Goal: Task Accomplishment & Management: Complete application form

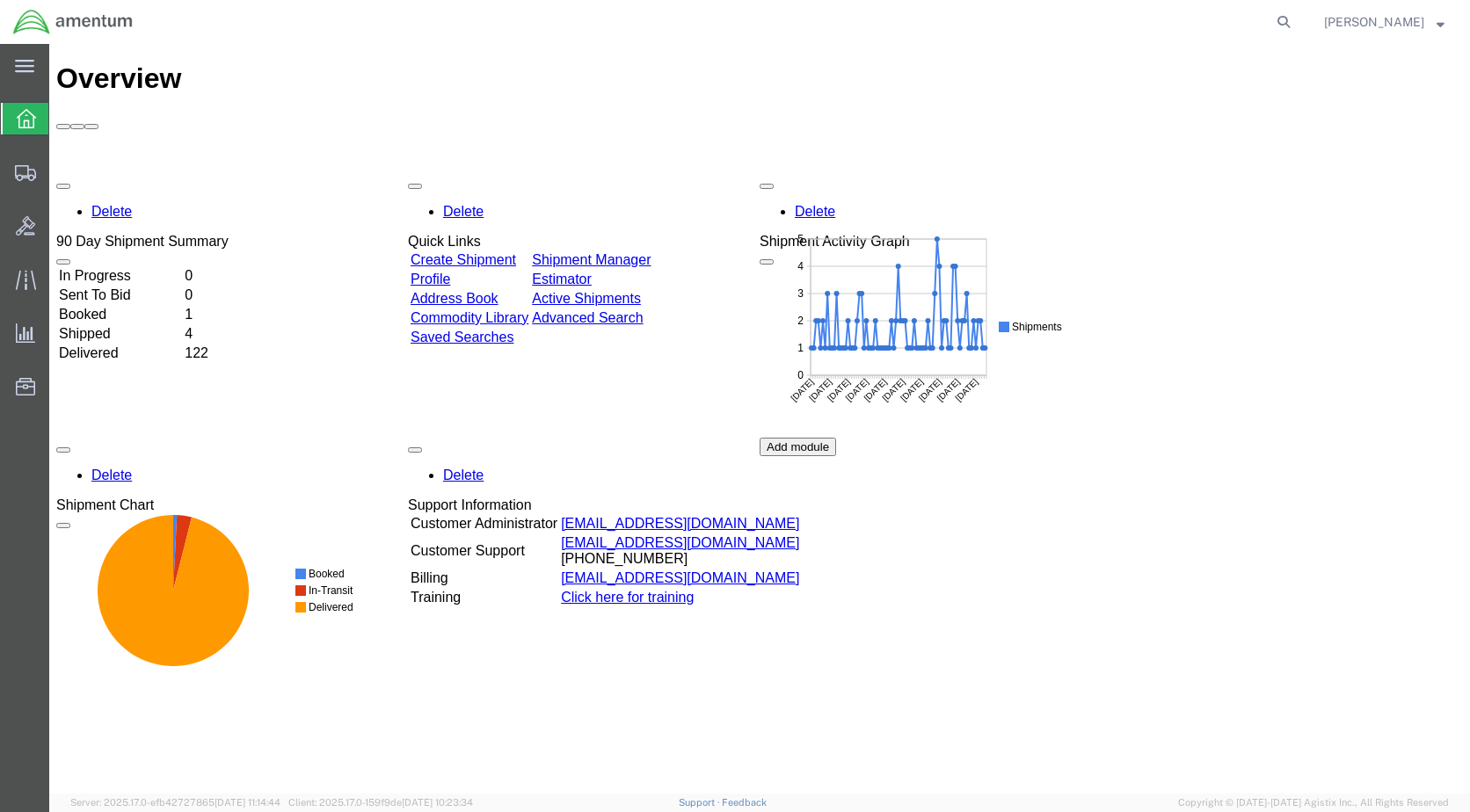
click at [504, 252] on link "Create Shipment" at bounding box center [463, 260] width 105 height 15
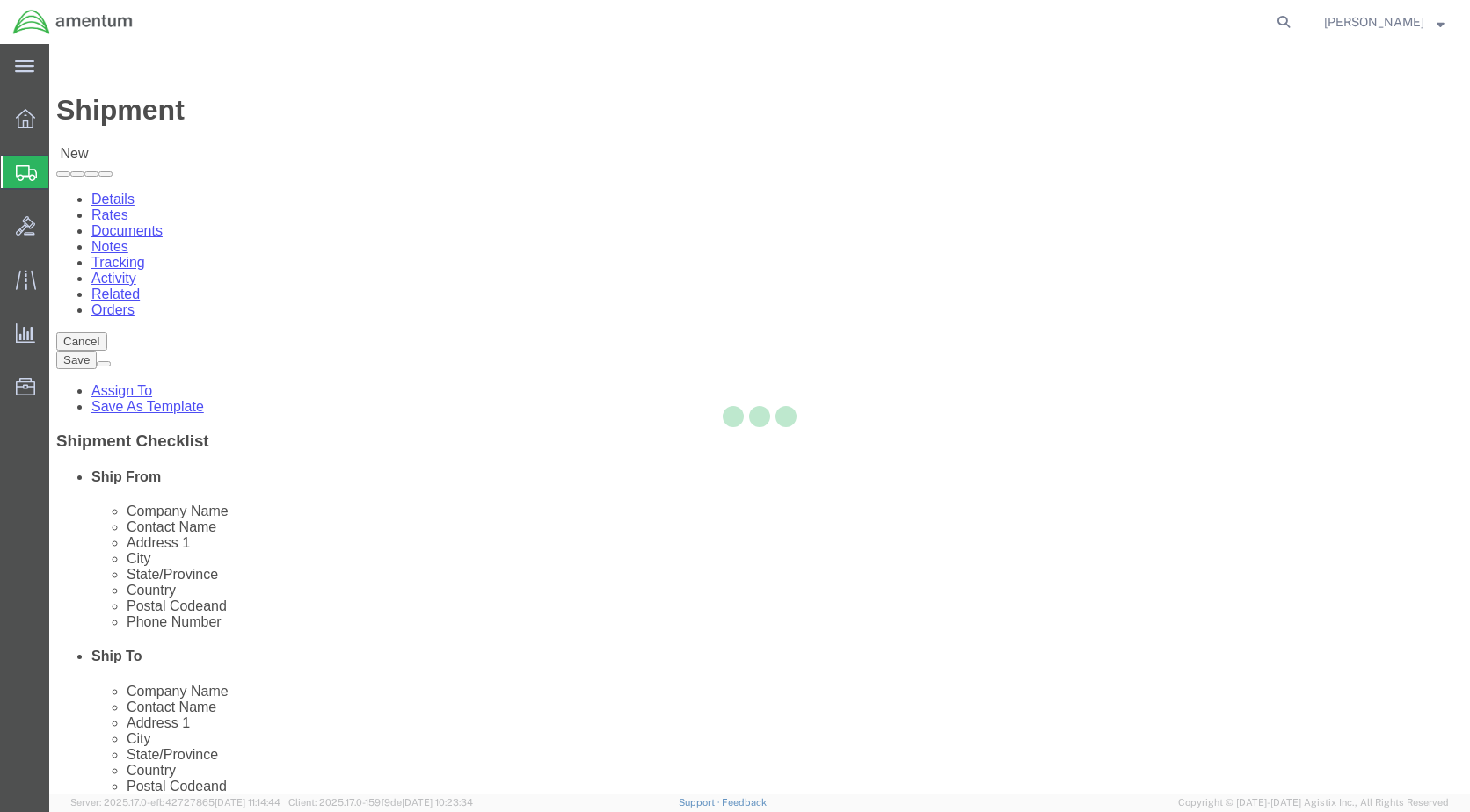
select select
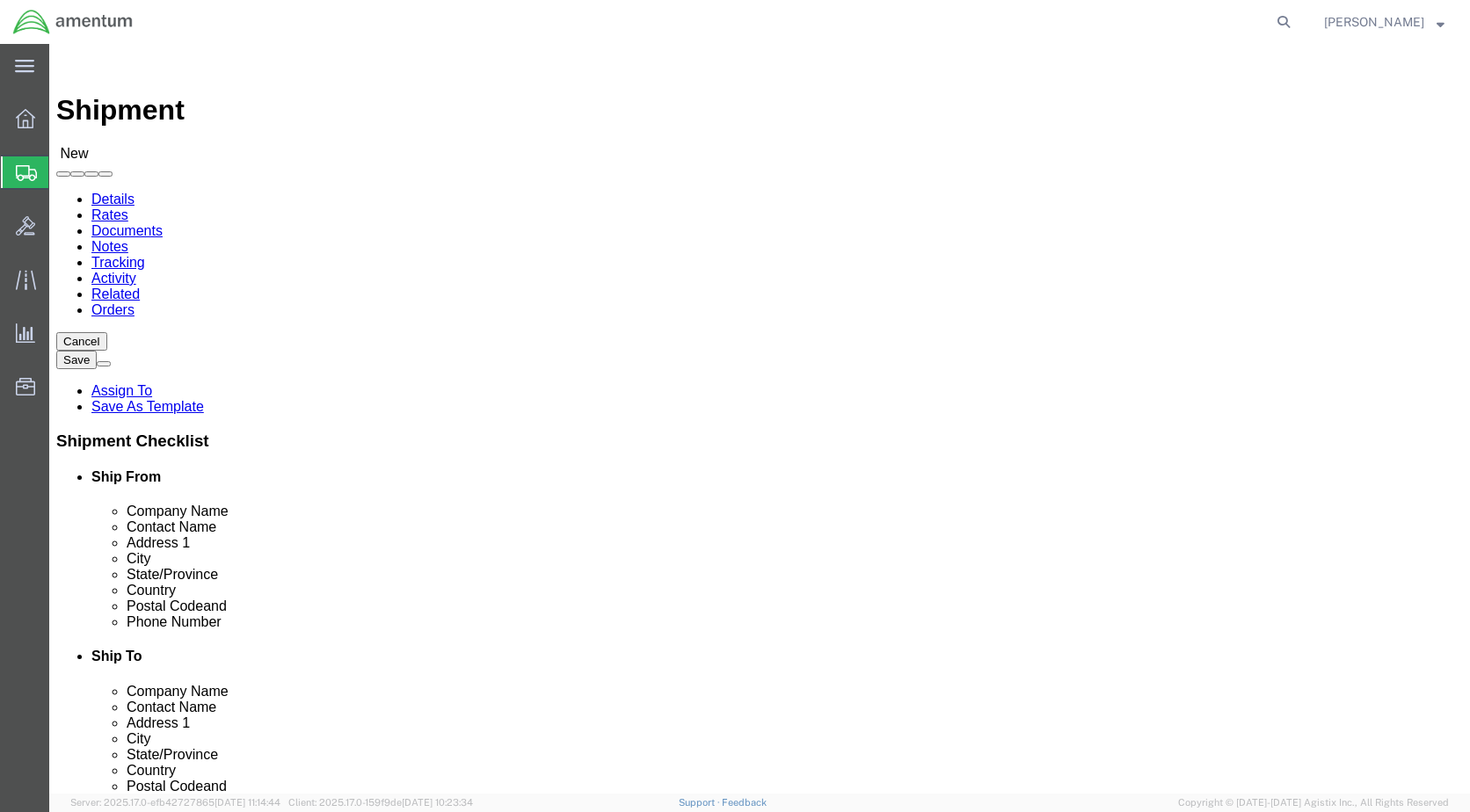
select select "MYPROFILE"
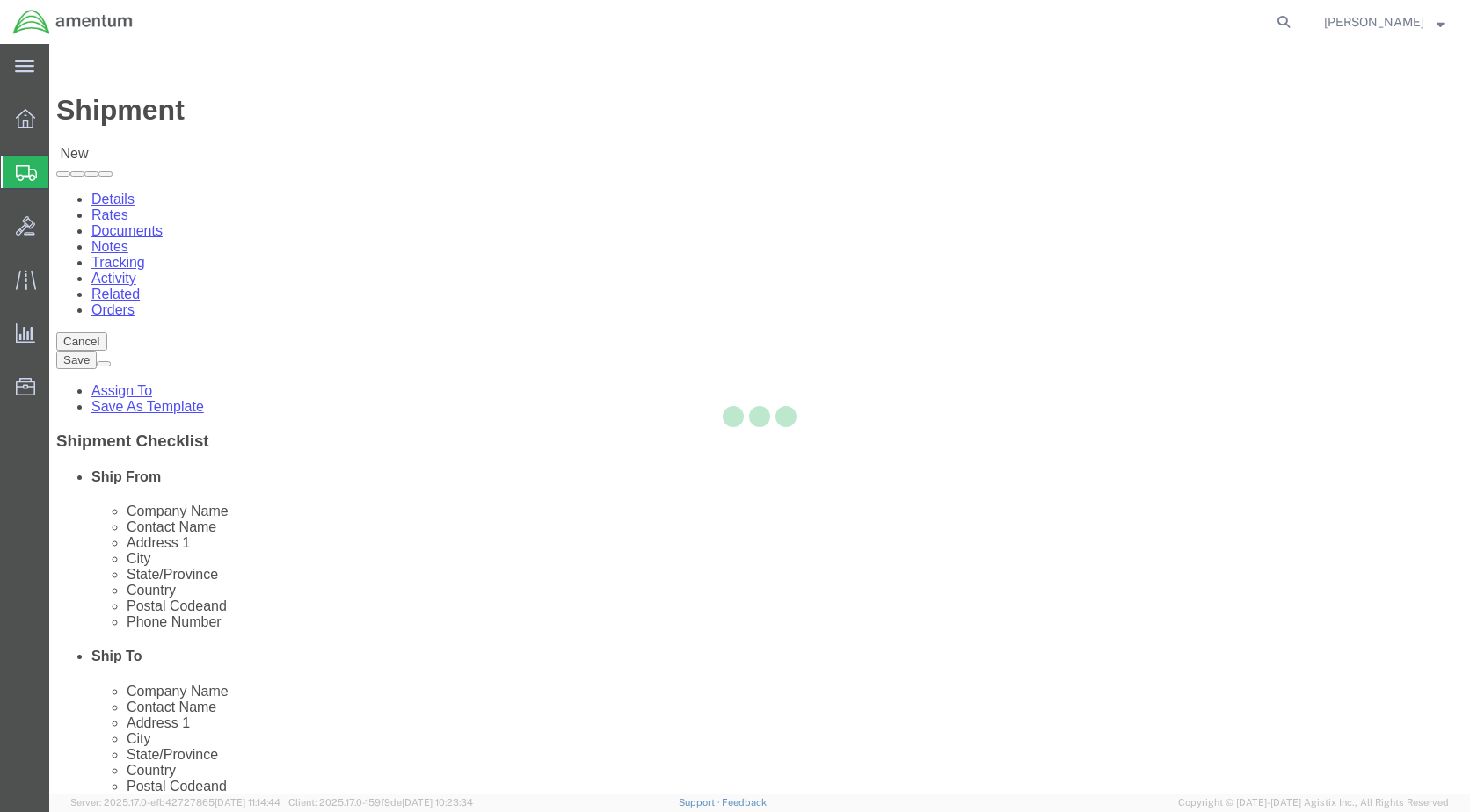
type input "Amentum Services, Inc."
type input "[PERSON_NAME]"
type input "[STREET_ADDRESS]"
type input "[GEOGRAPHIC_DATA]"
type input "Alpine"
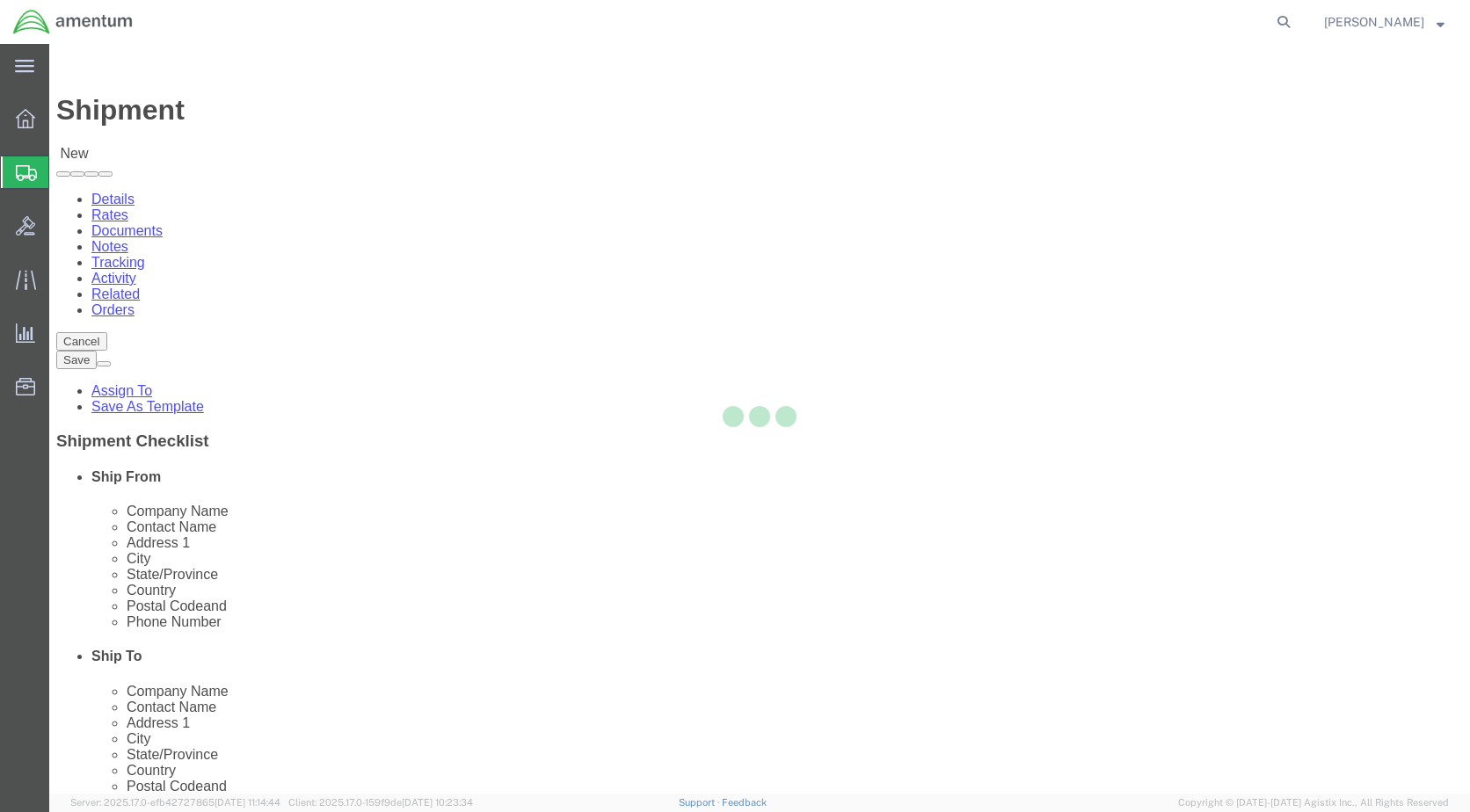
type input "79830"
type input "[PHONE_NUMBER]"
type input "[PERSON_NAME][EMAIL_ADDRESS][PERSON_NAME][DOMAIN_NAME]"
checkbox input "true"
select select "[GEOGRAPHIC_DATA]"
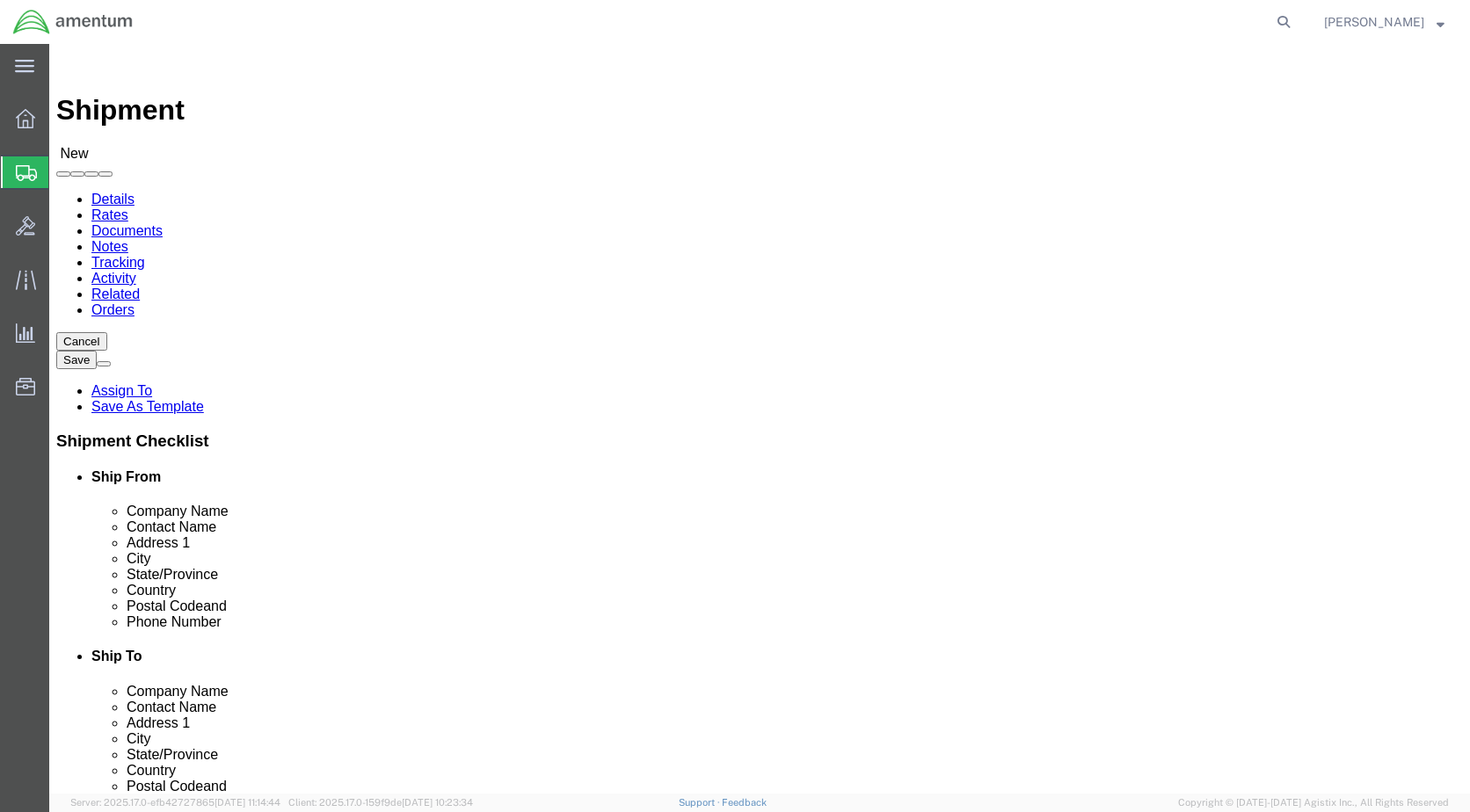
scroll to position [3516, 0]
select select "49931"
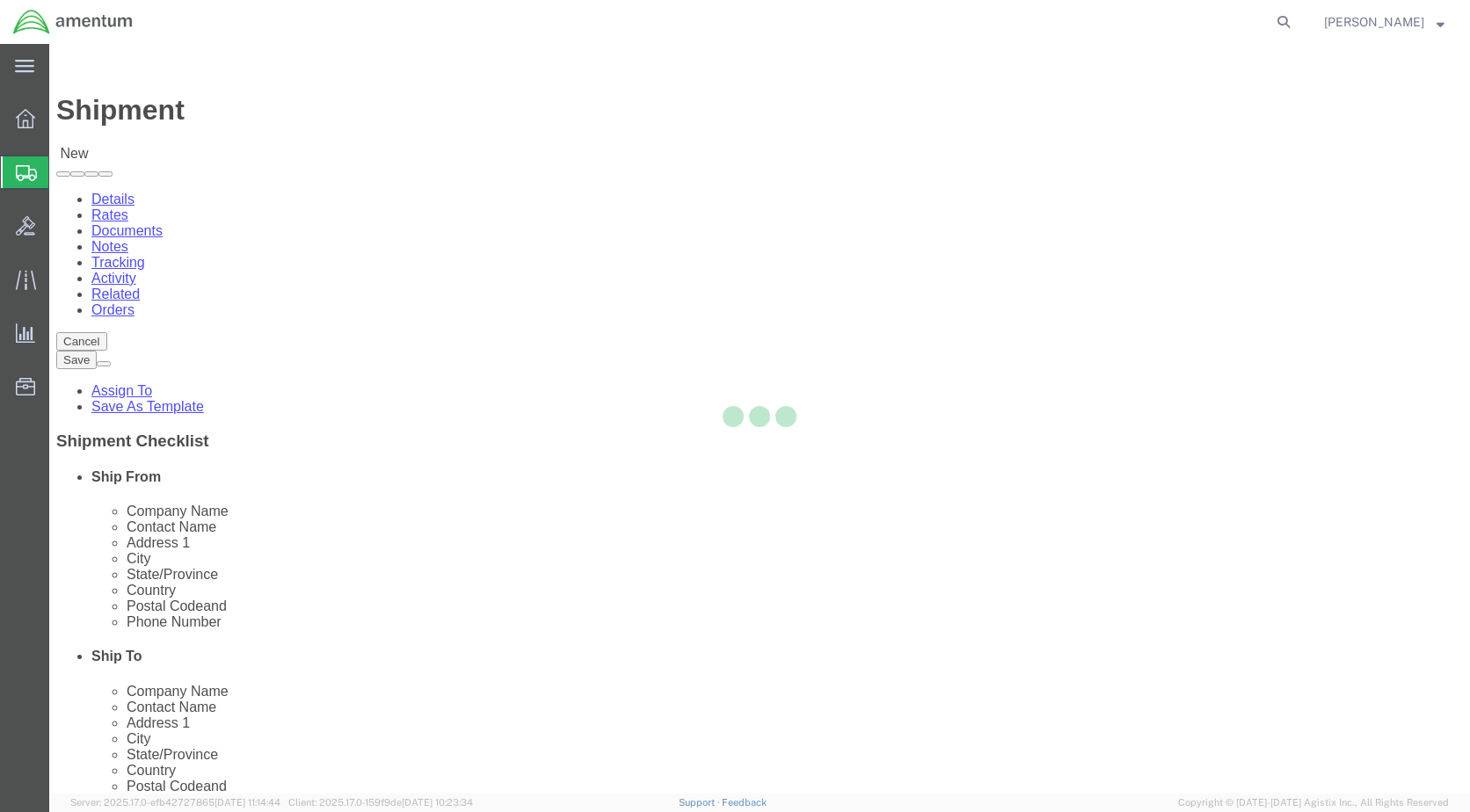
type input "Amentum Services, Inc"
type input "[PERSON_NAME]"
type input "29390 Customs Rd"
type input "Bldg 240, [GEOGRAPHIC_DATA]"
type input "HOMESTEAD"
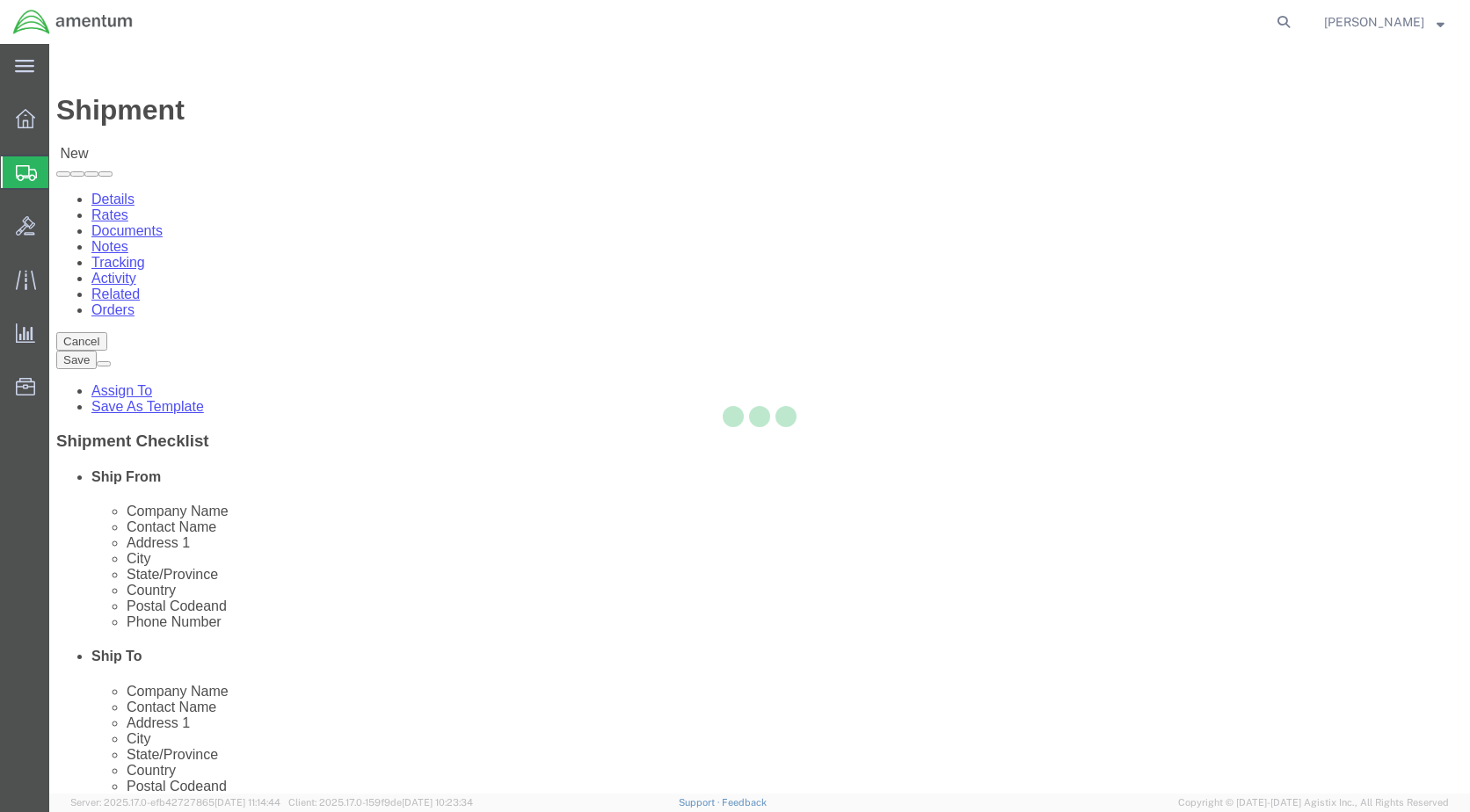
type input "33039"
type input "[PHONE_NUMBER]"
type input "324"
type input "[PERSON_NAME][EMAIL_ADDRESS][PERSON_NAME][DOMAIN_NAME]"
checkbox input "true"
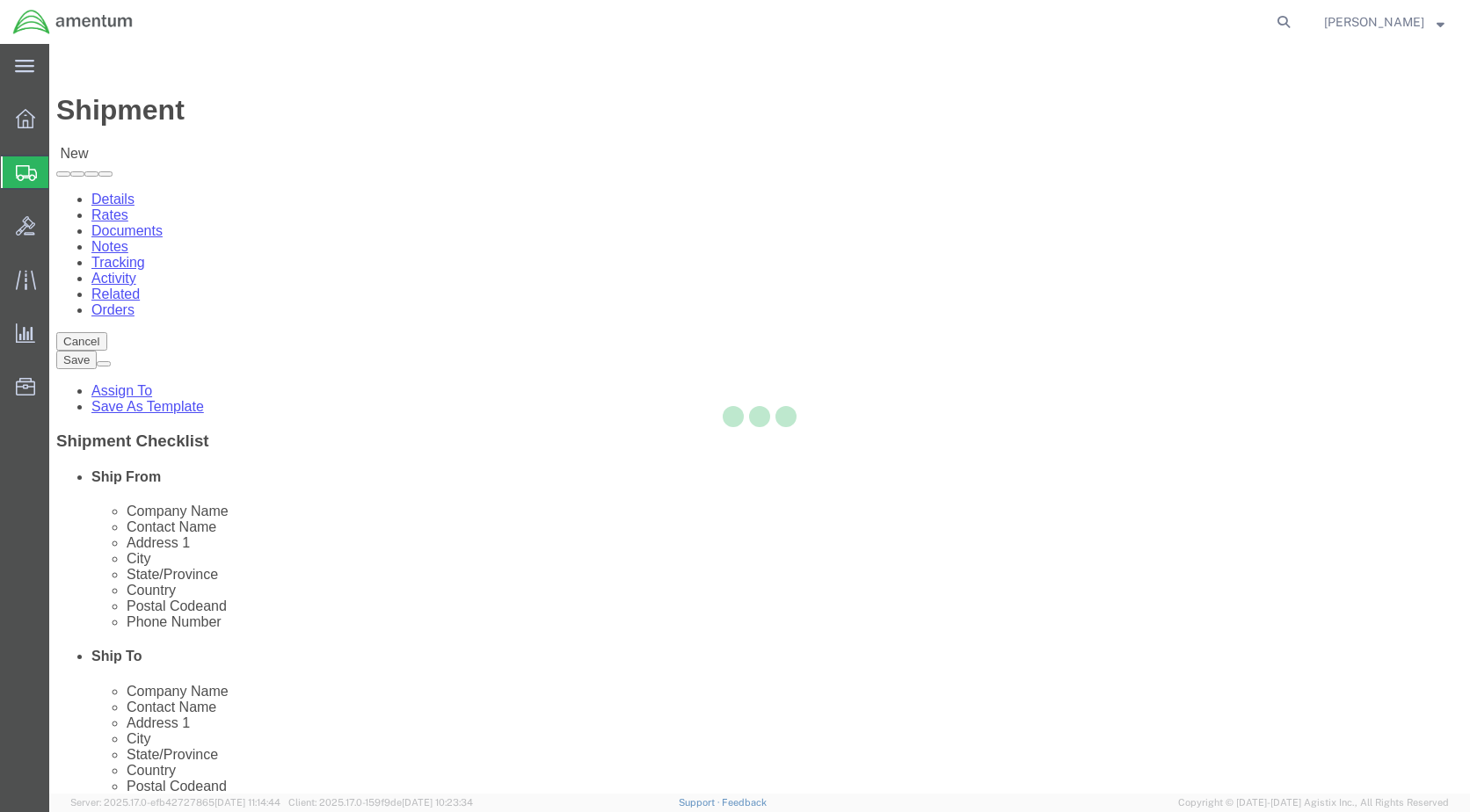
select select "FL"
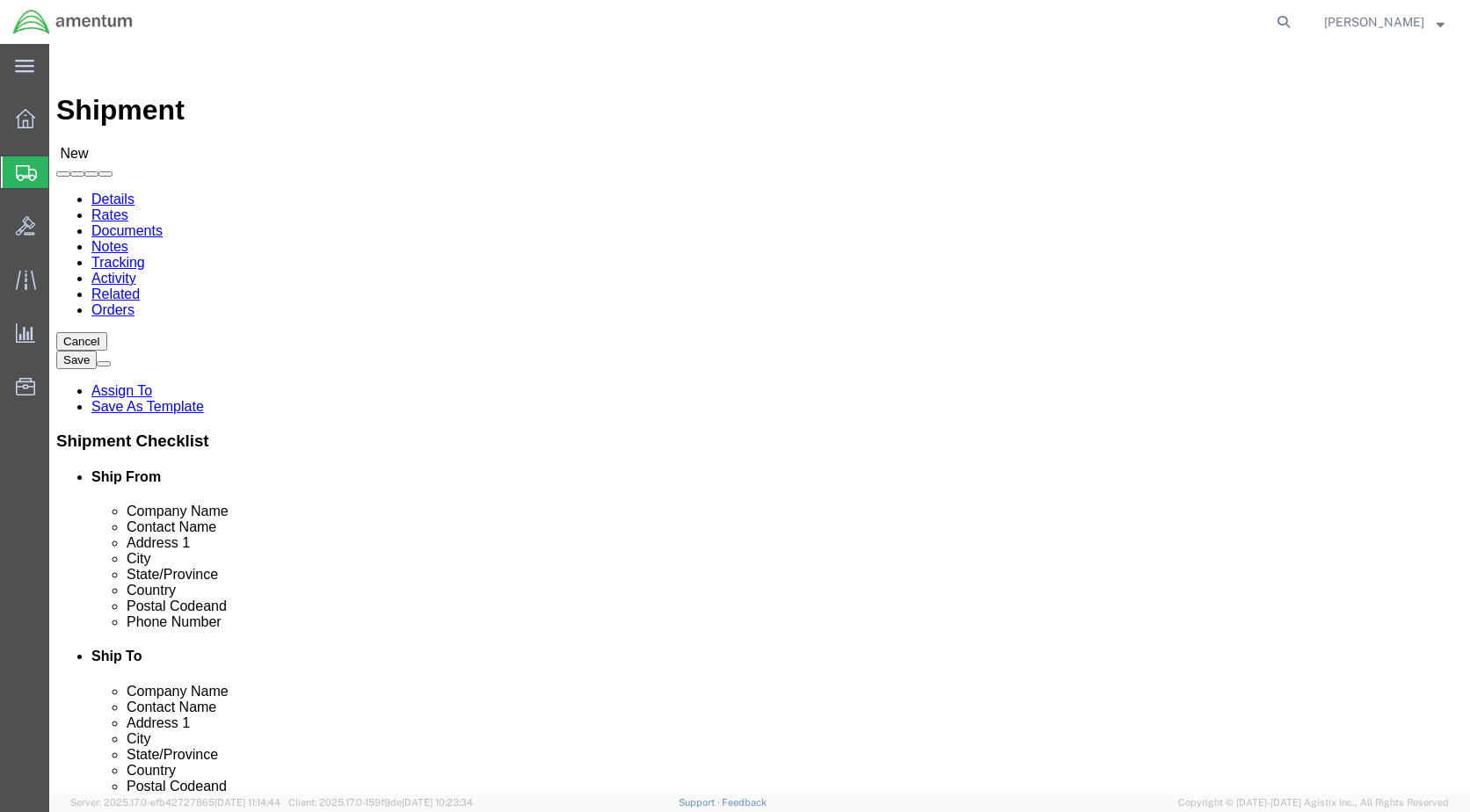
drag, startPoint x: 825, startPoint y: 361, endPoint x: 642, endPoint y: 367, distance: 183.1
click div "Contact Name [PERSON_NAME]"
type input "[PERSON_NAME]"
click input "[PHONE_NUMBER]"
type input "[PHONE_NUMBER]"
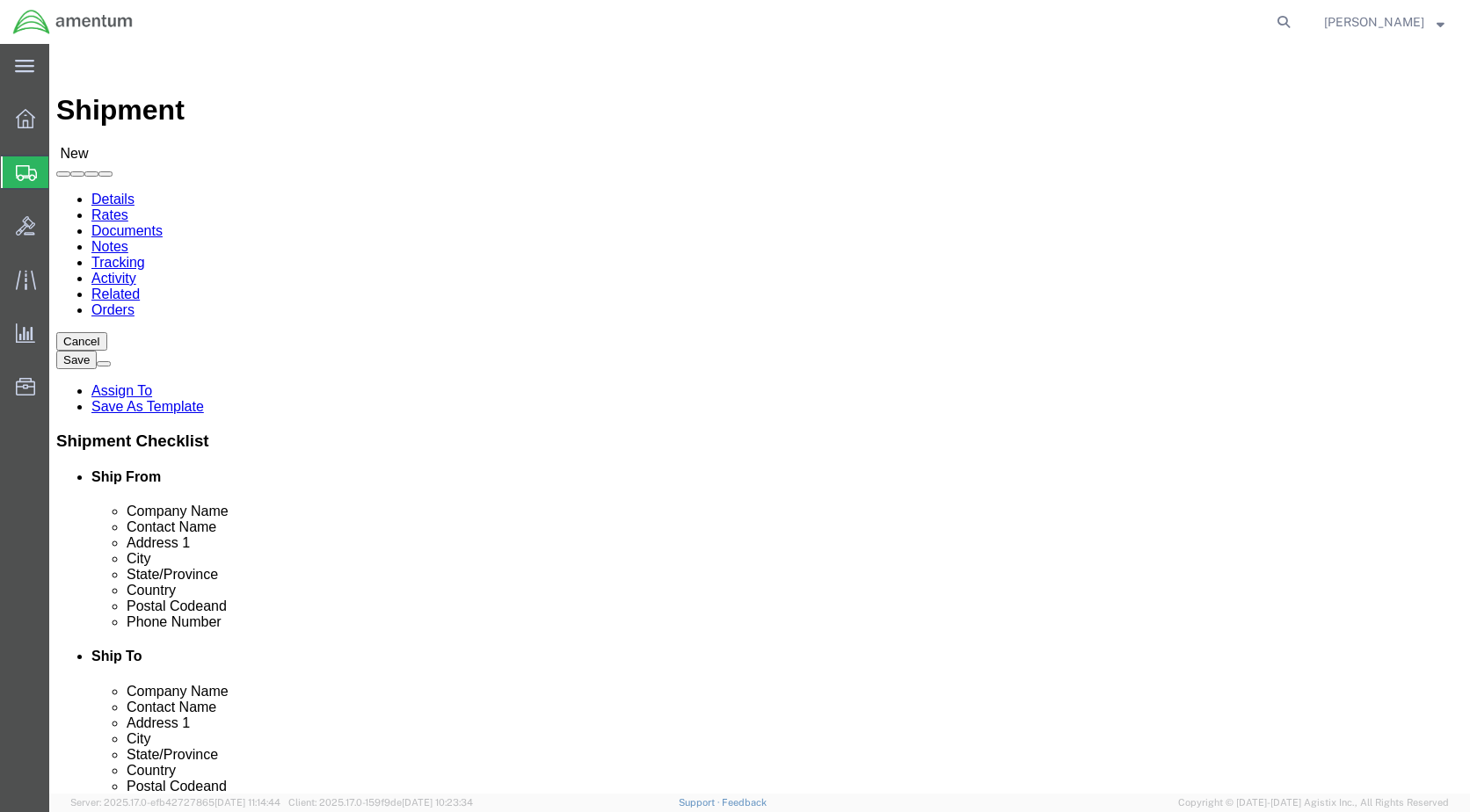
click input "[PERSON_NAME][EMAIL_ADDRESS][PERSON_NAME][DOMAIN_NAME]"
click input "[EMAIL_ADDRESS][PERSON_NAME][DOMAIN_NAME]"
type input "[EMAIL_ADDRESS][PERSON_NAME][DOMAIN_NAME]"
click input "checkbox"
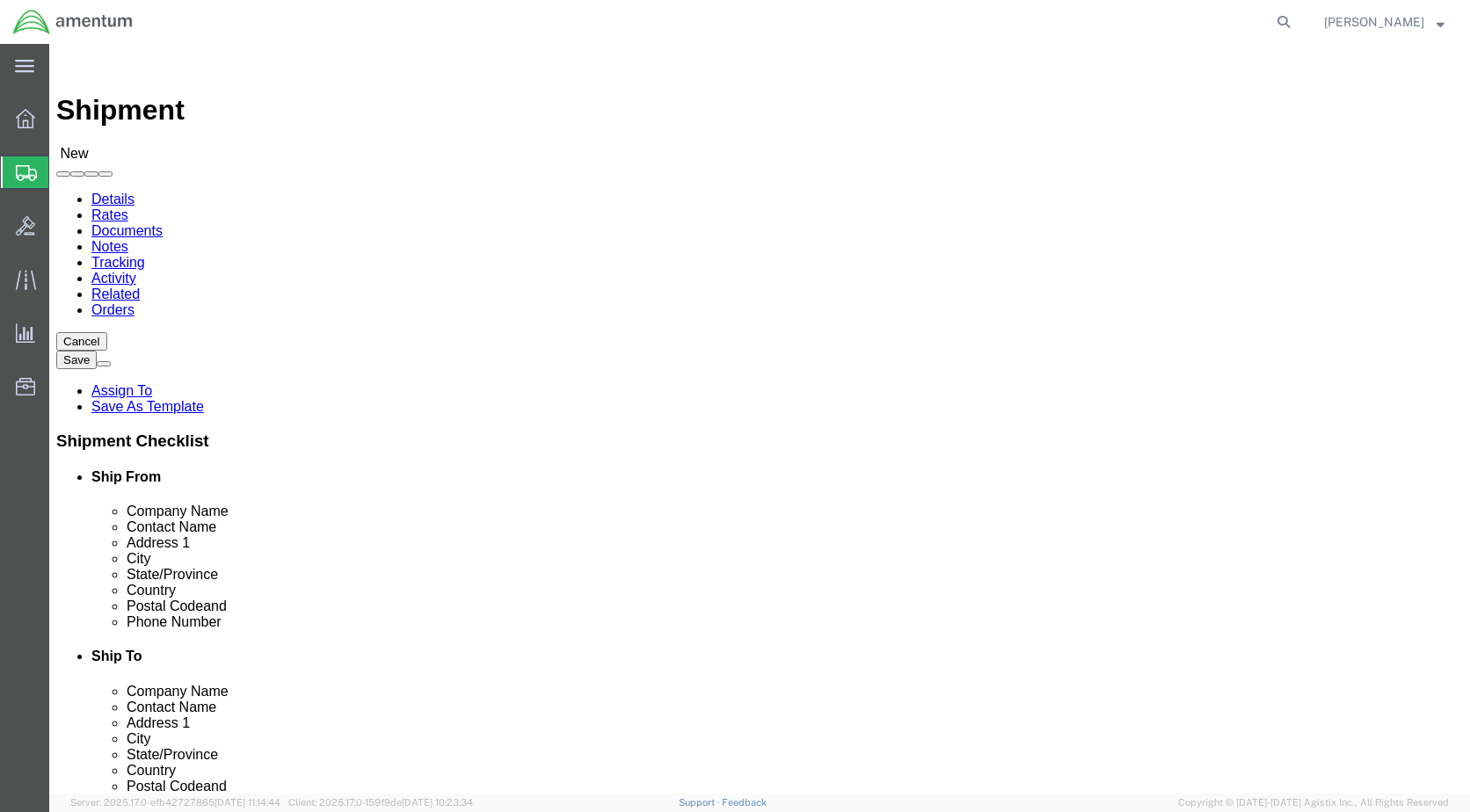
click label
click input "checkbox"
click label
click input "checkbox"
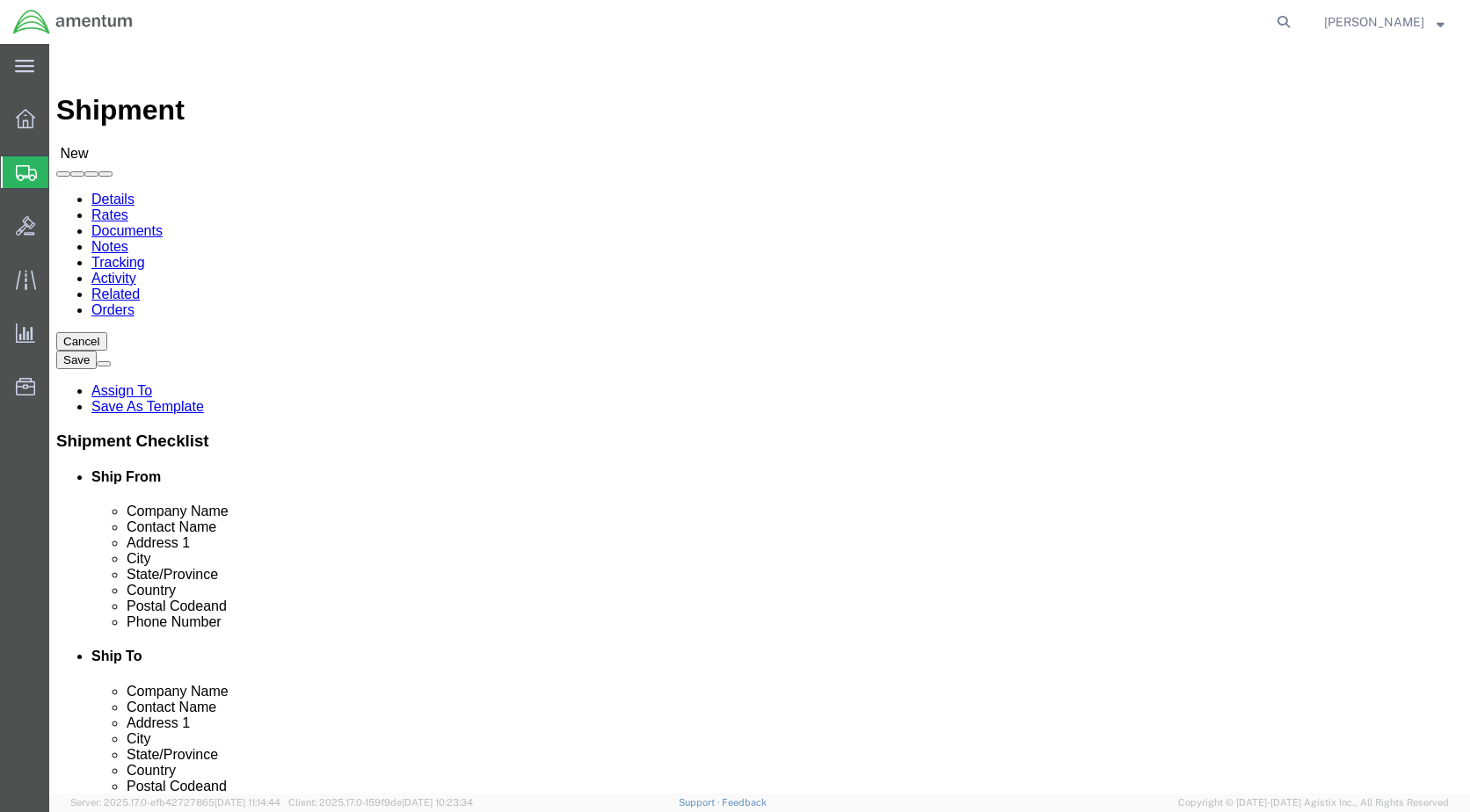
checkbox input "false"
drag, startPoint x: 1028, startPoint y: 594, endPoint x: 942, endPoint y: 602, distance: 86.4
click div "Phone Number [PHONE_NUMBER] 324"
click label
click input "checkbox"
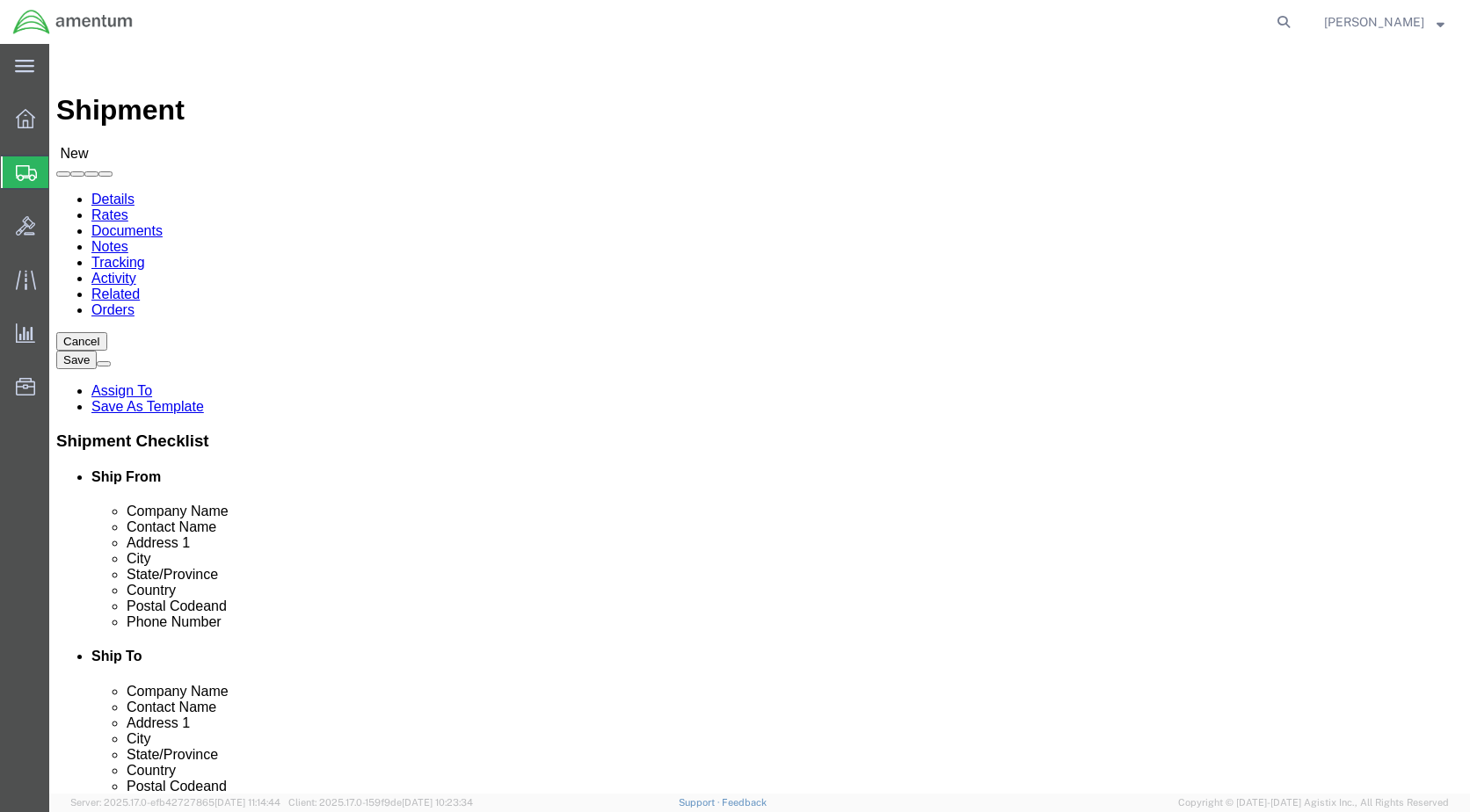
checkbox input "true"
click div "Shipment Information Package Information Special Services"
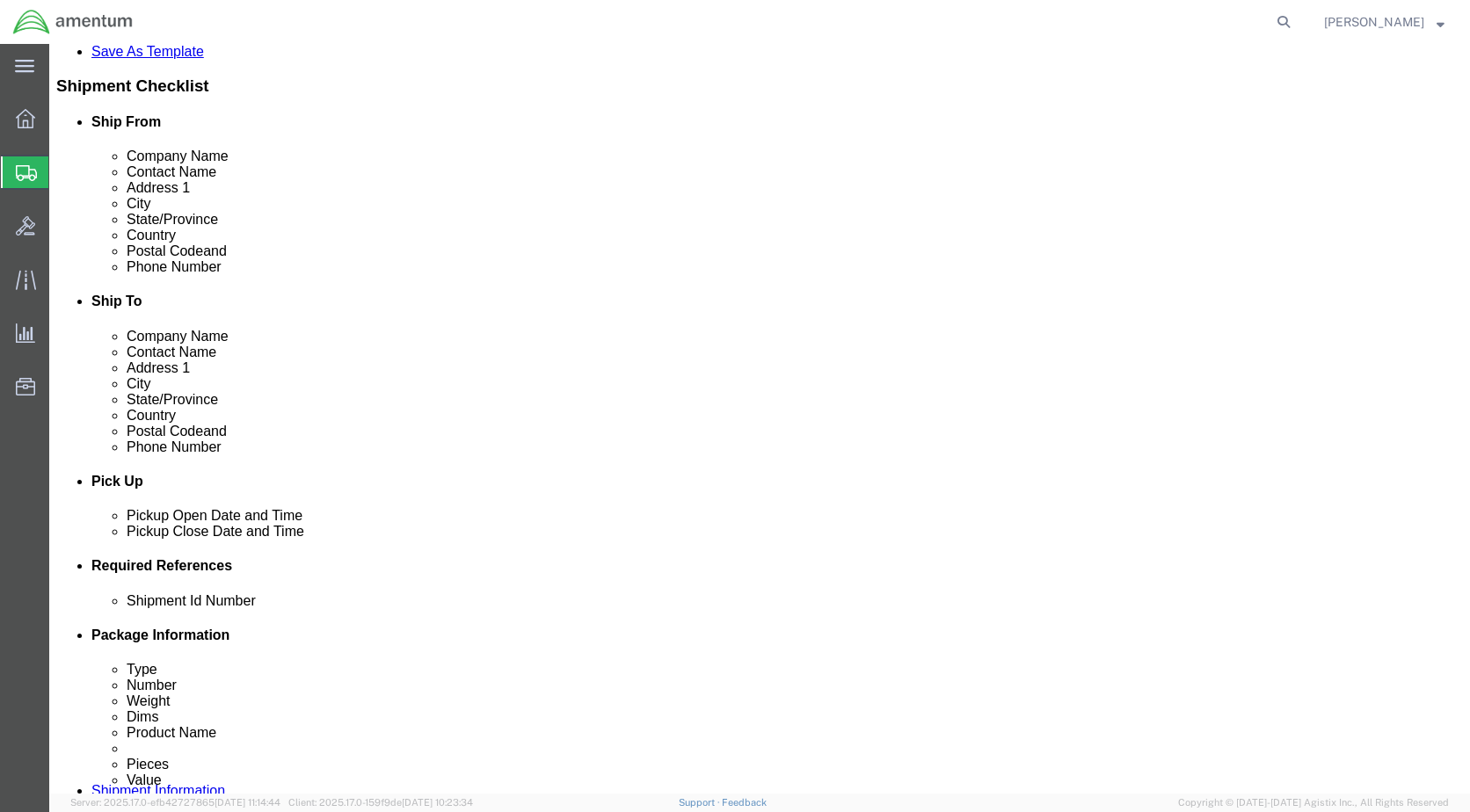
scroll to position [440, 0]
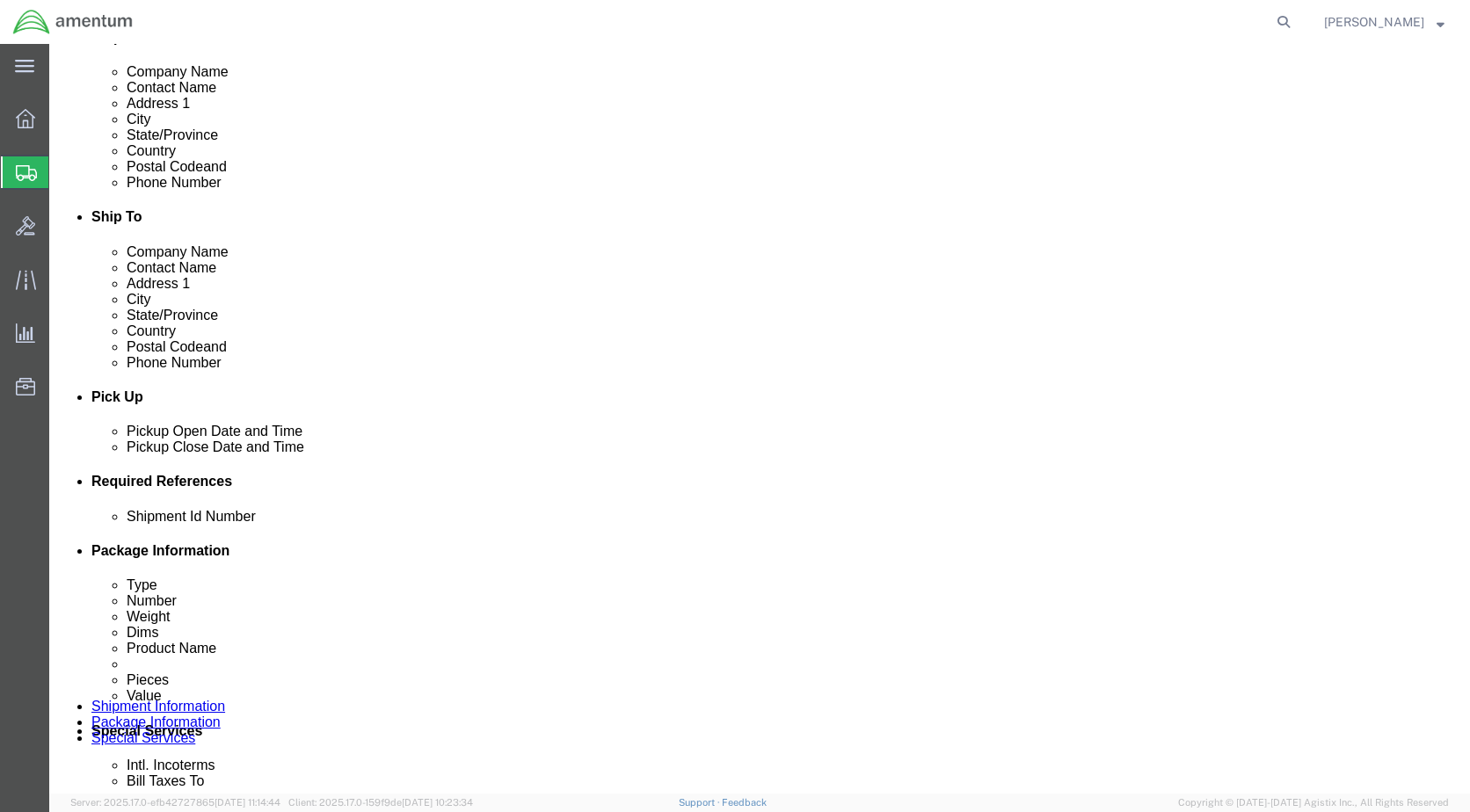
click div "[DATE] 9:00 AM"
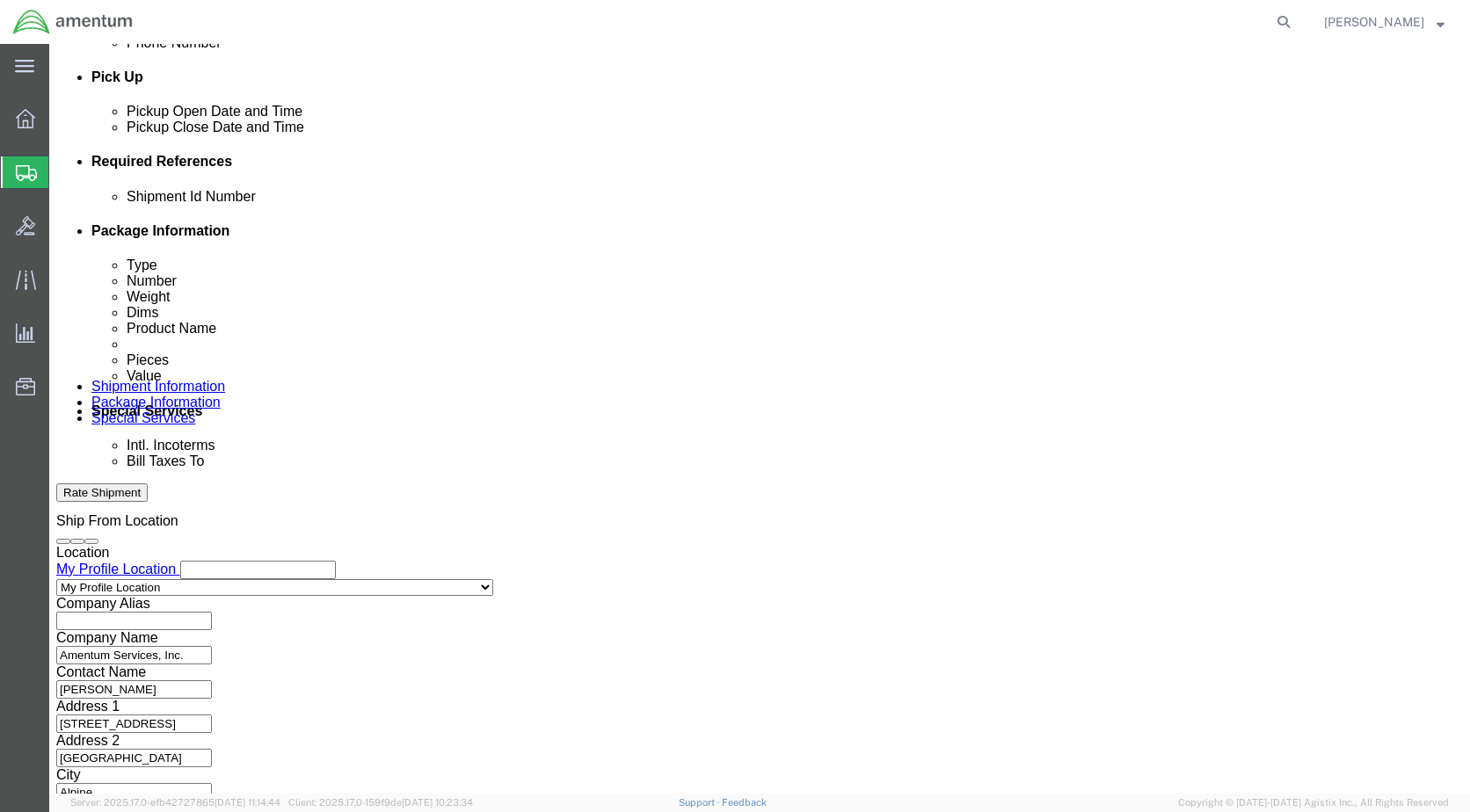
type input "4:00 PM"
click button "Apply"
click button "Add reference"
click select "Select Account Type Activity ID Airline Appointment Number ASN Batch Request # …"
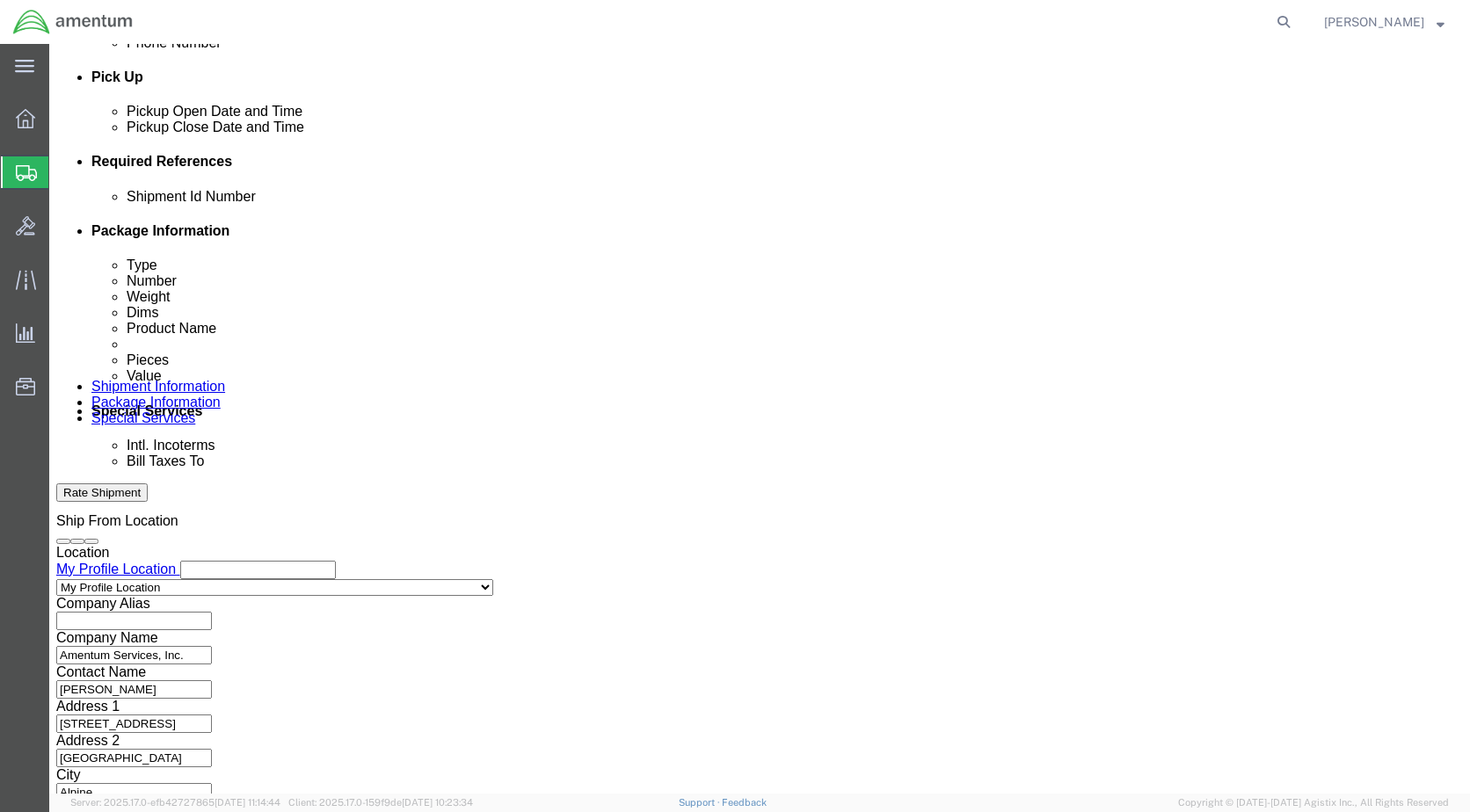
select select "CUSTREF"
click select "Select Account Type Activity ID Airline Appointment Number ASN Batch Request # …"
select select "DEPT"
click select "Select Account Type Activity ID Airline Appointment Number ASN Batch Request # …"
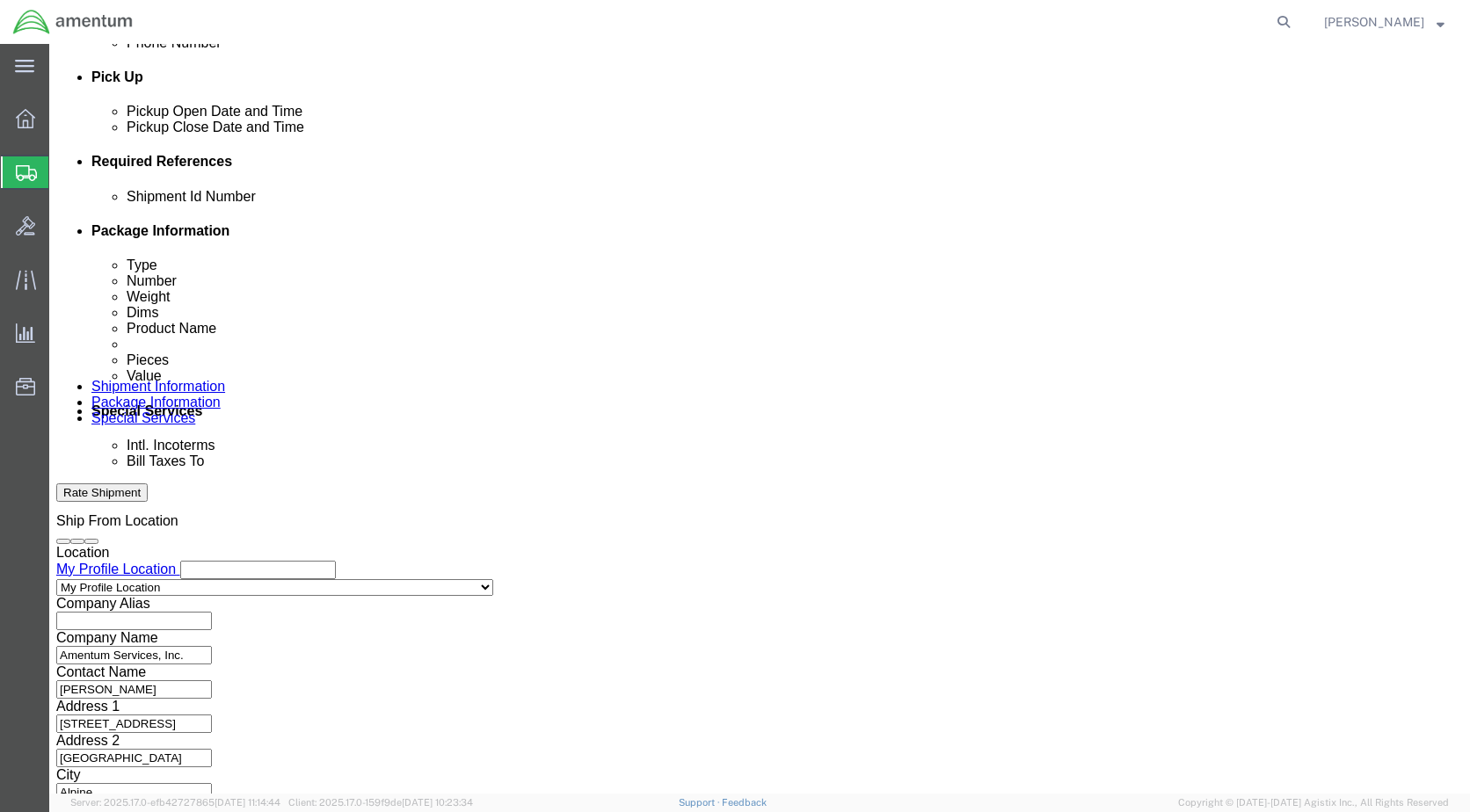
click select "Select Air Less than Truckload Multi-Leg Ocean Freight Rail Small Parcel Truckl…"
select select "SMAL"
click select "Select Air Less than Truckload Multi-Leg Ocean Freight Rail Small Parcel Truckl…"
click input "text"
type input "TOOL LOAN:"
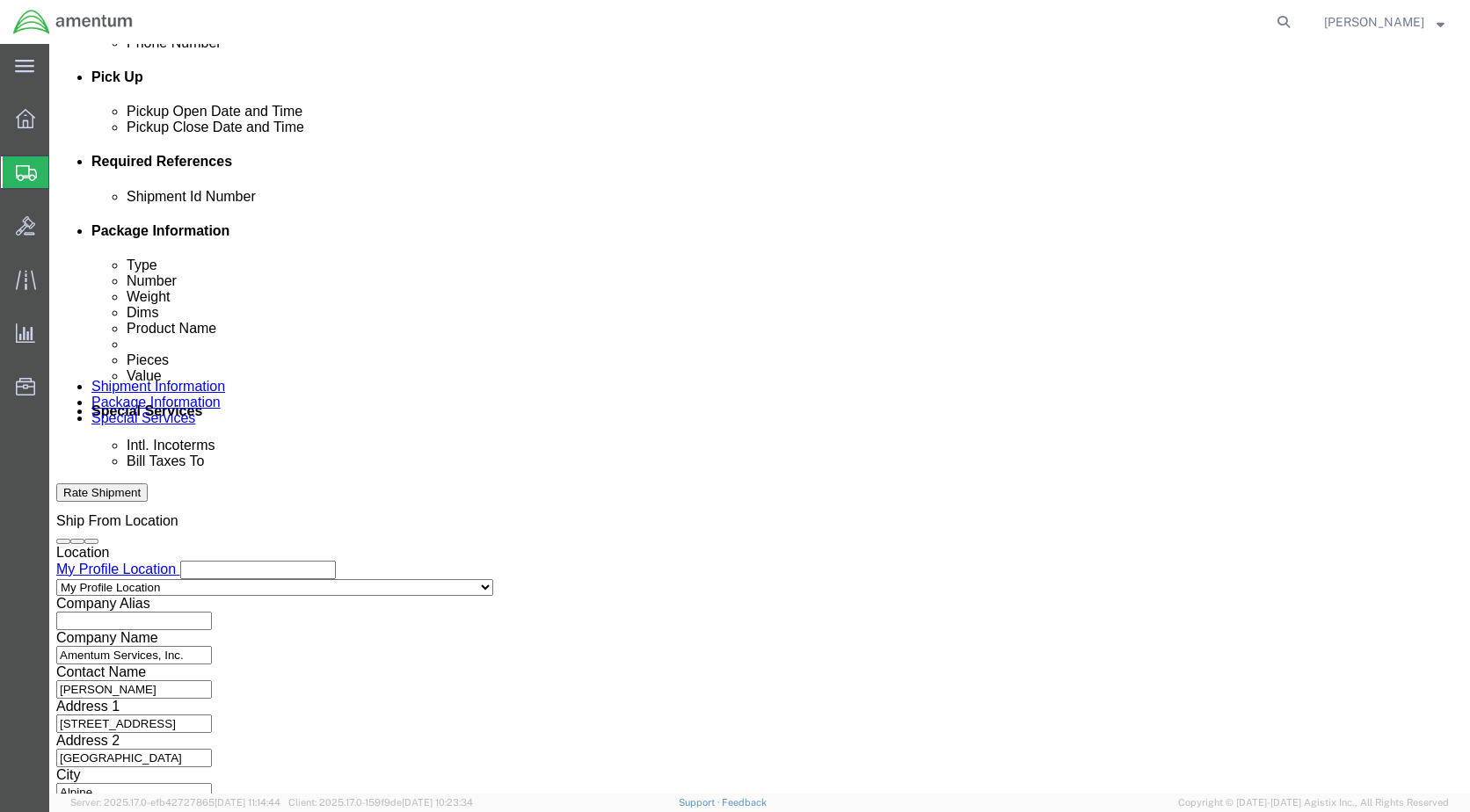
click input "text"
type input "[PERSON_NAME]"
click input "TOOL LOAN:"
type input "TOOL LOAN/ PN: 101-00901"
click button "Continue"
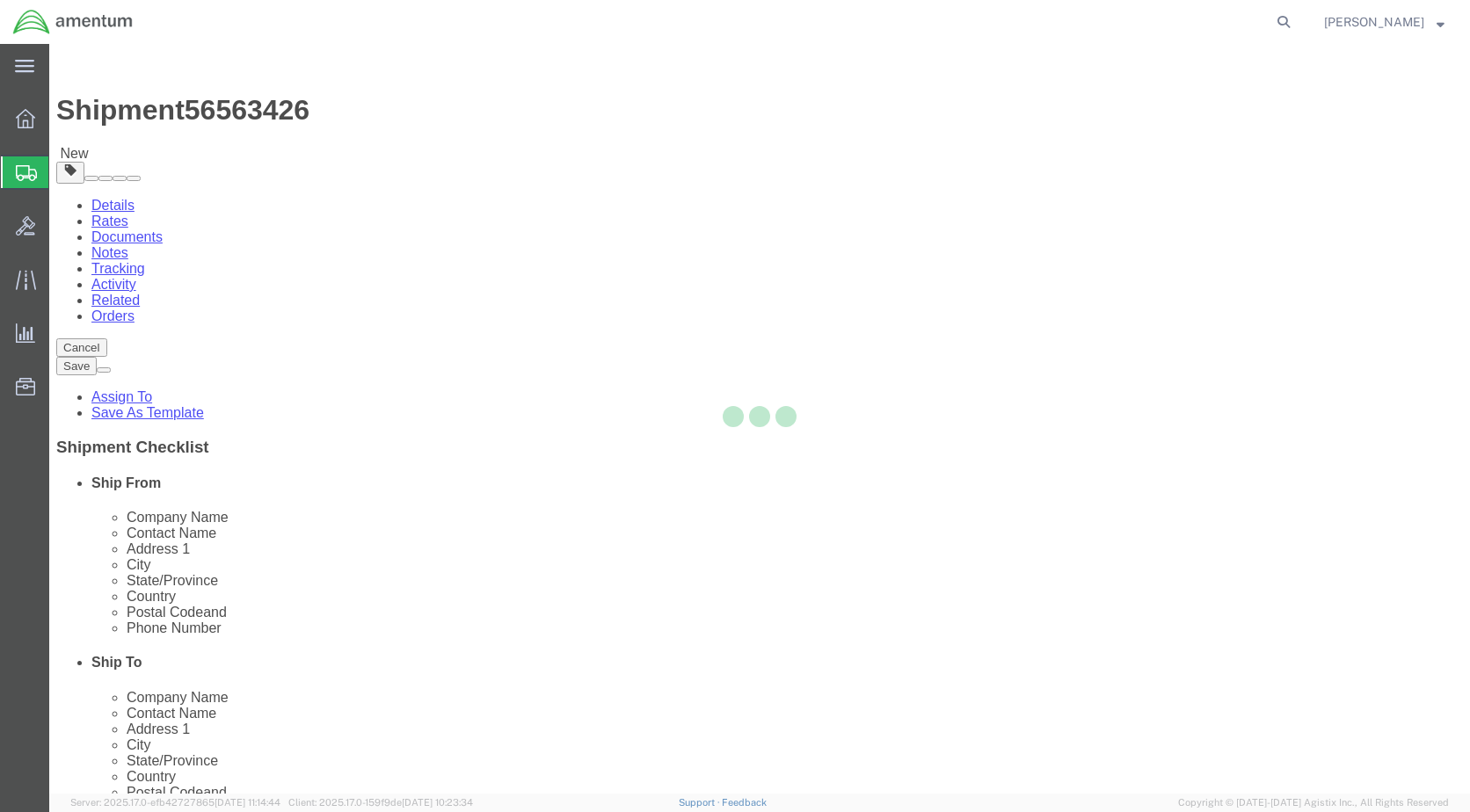
select select "YRPK"
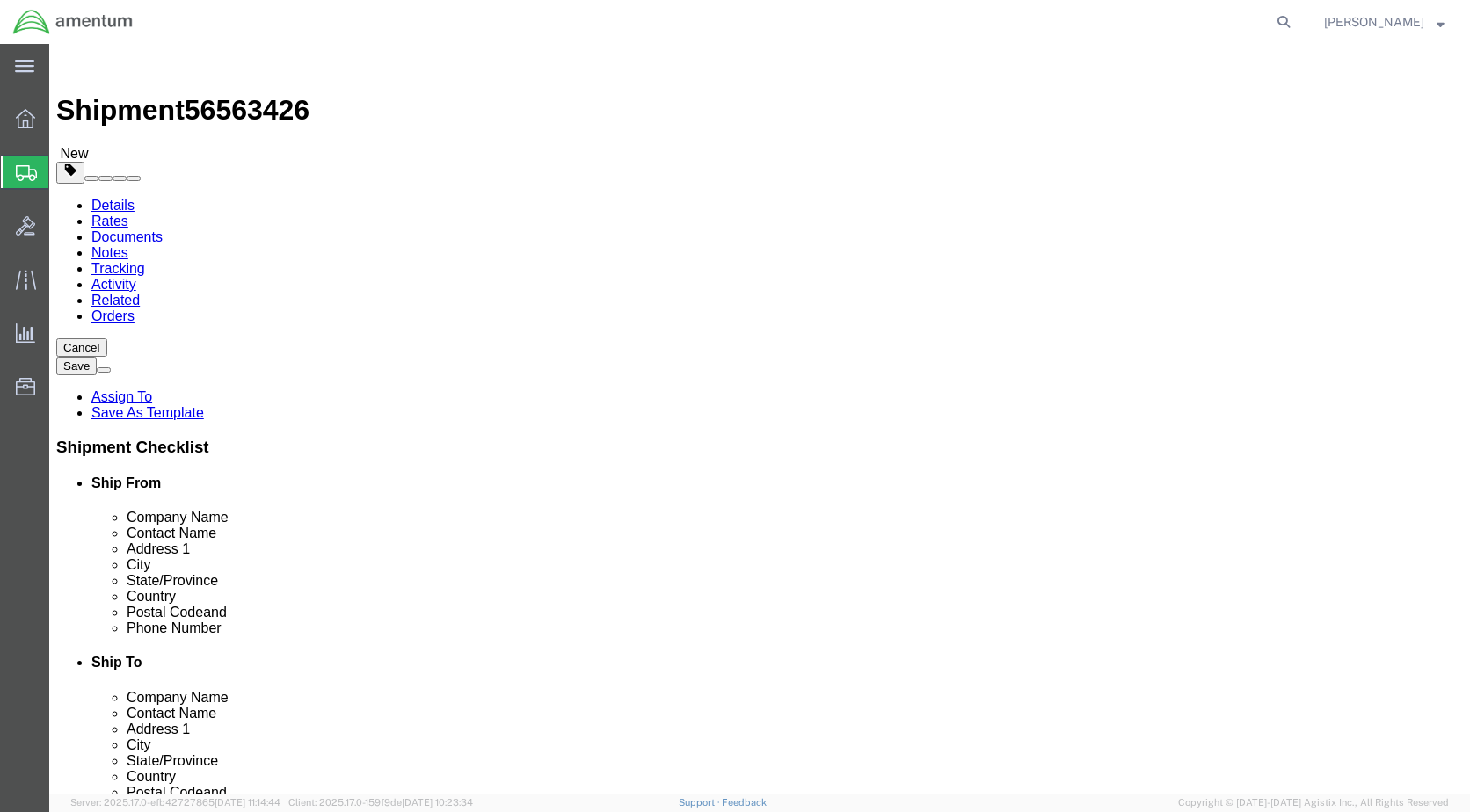
click input "text"
type input "12"
type input "10"
type input "8"
click input "0.00"
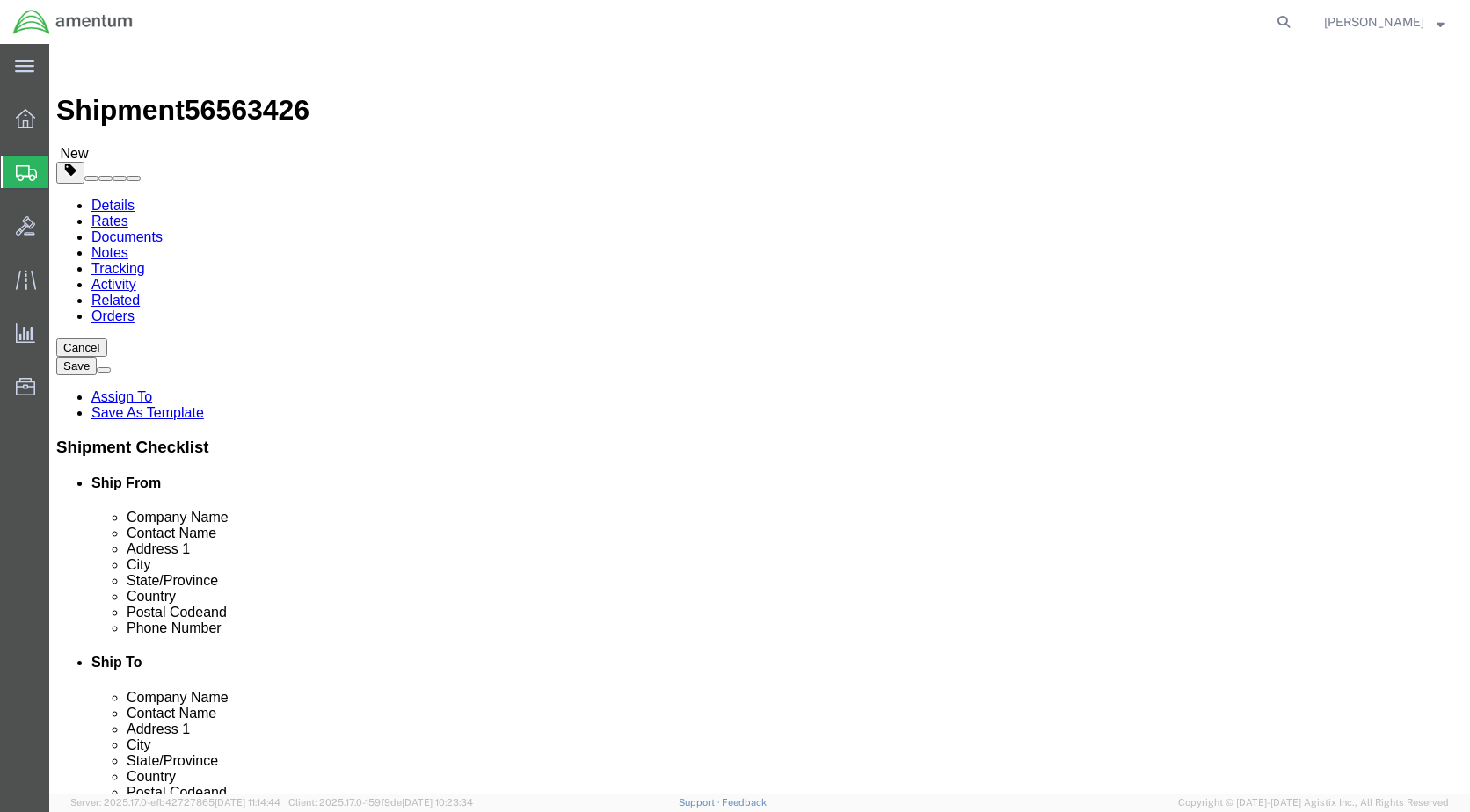
type input "5.00"
click link "Add Content"
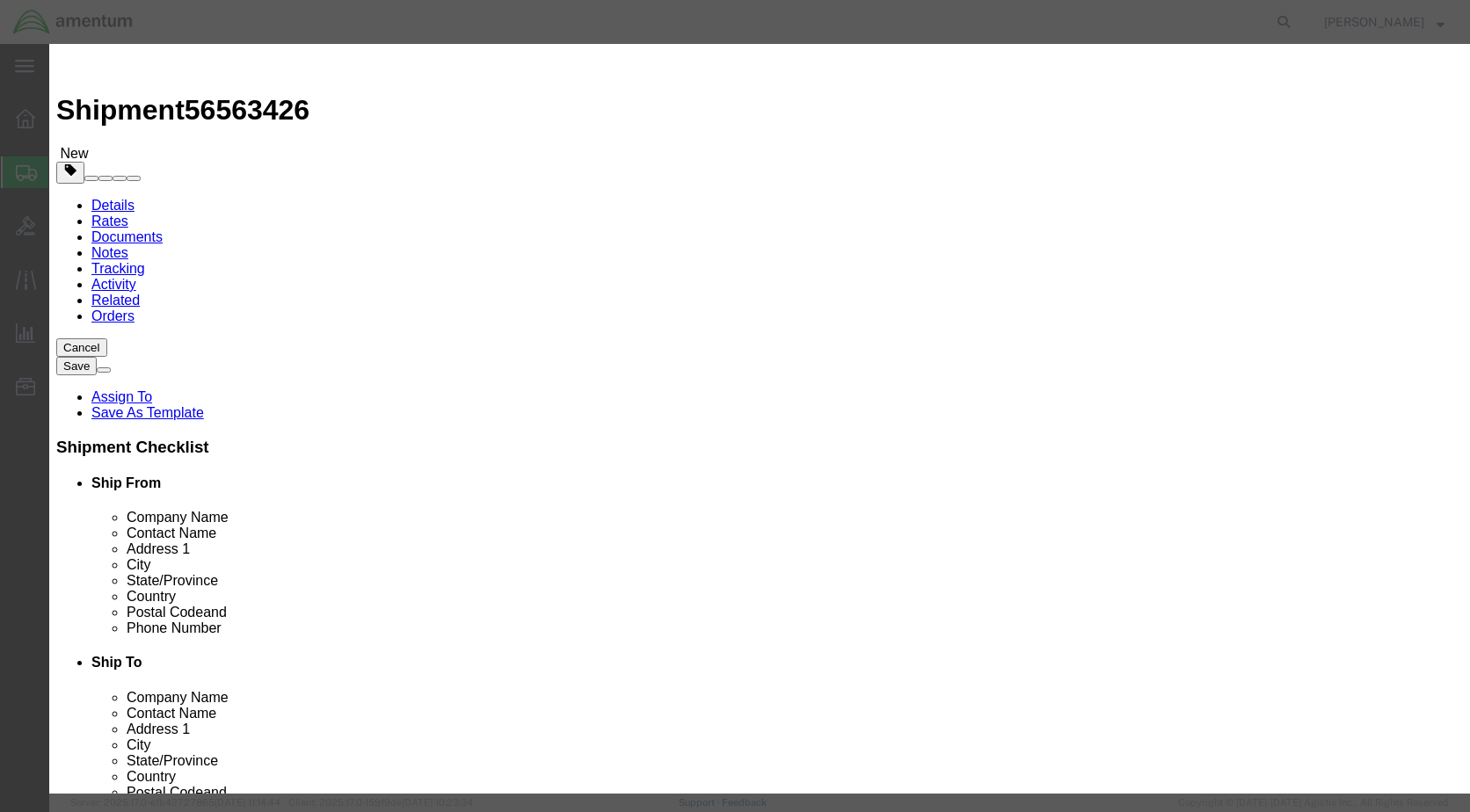
click input "text"
type input "101-00901/ [PERSON_NAME] DIG TURB TESTER"
click input "0"
type input "1.00"
click input "text"
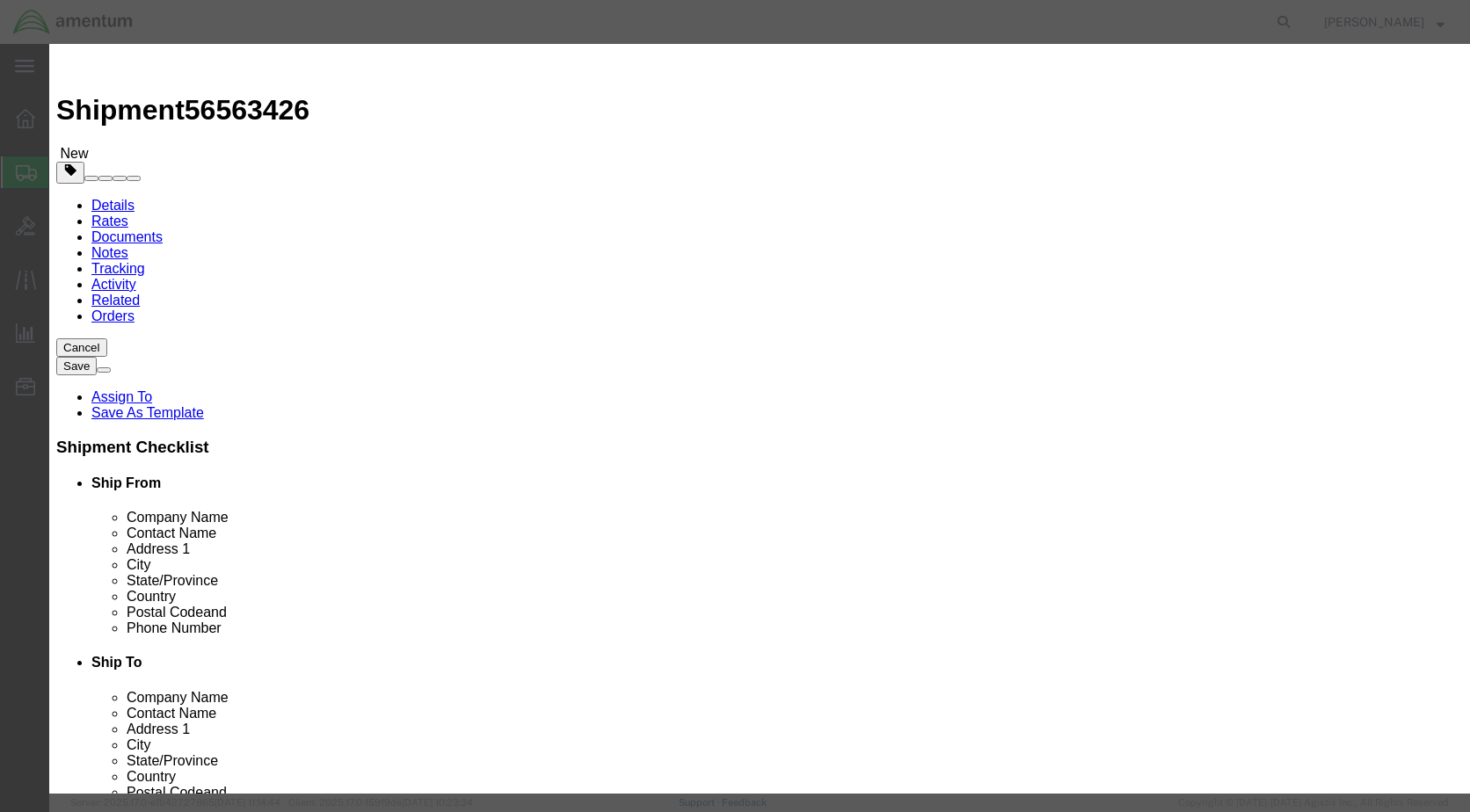
type input "100.00"
click button "Save & Close"
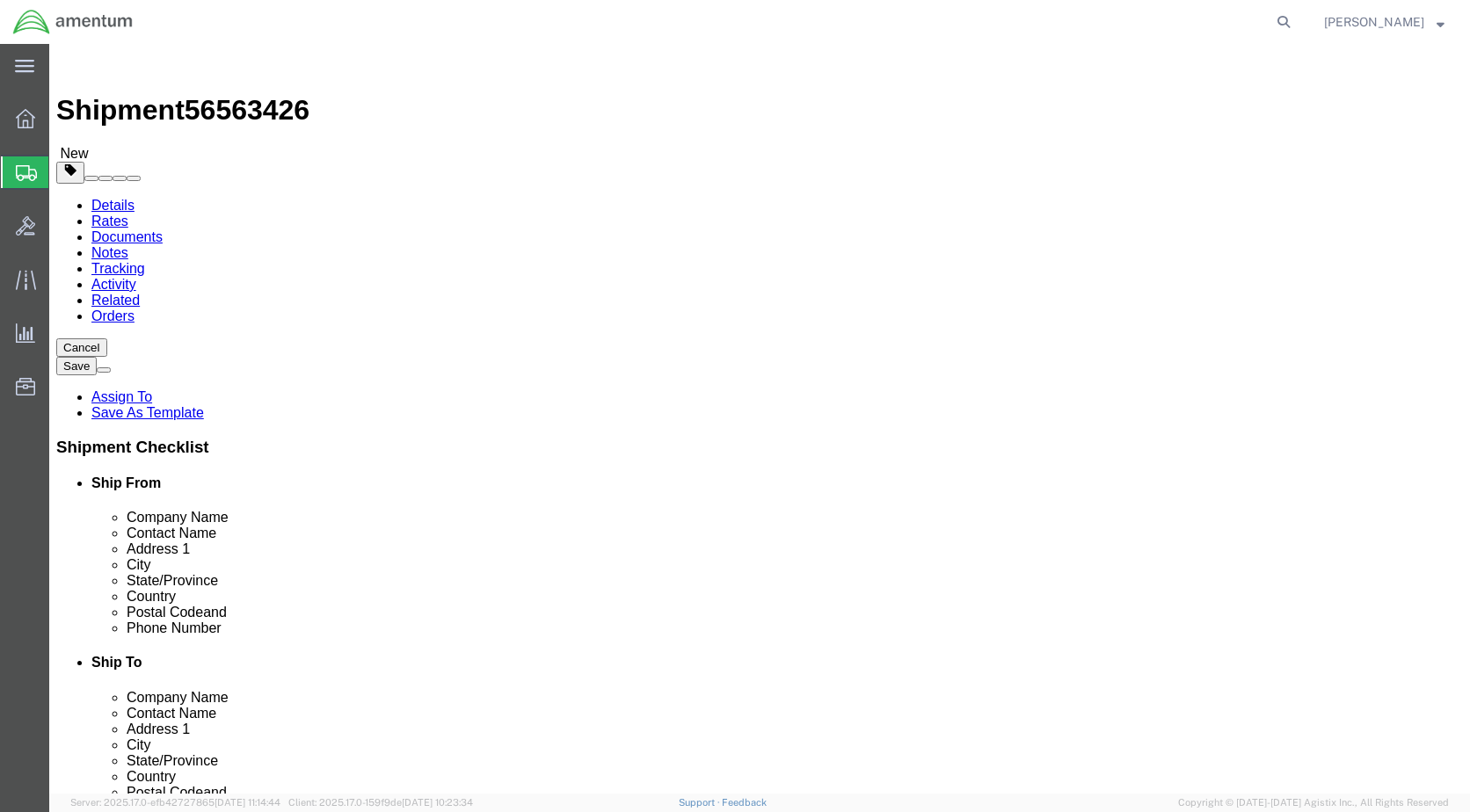
click button "Previous"
click div "ADDITIONAL INFORMATION"
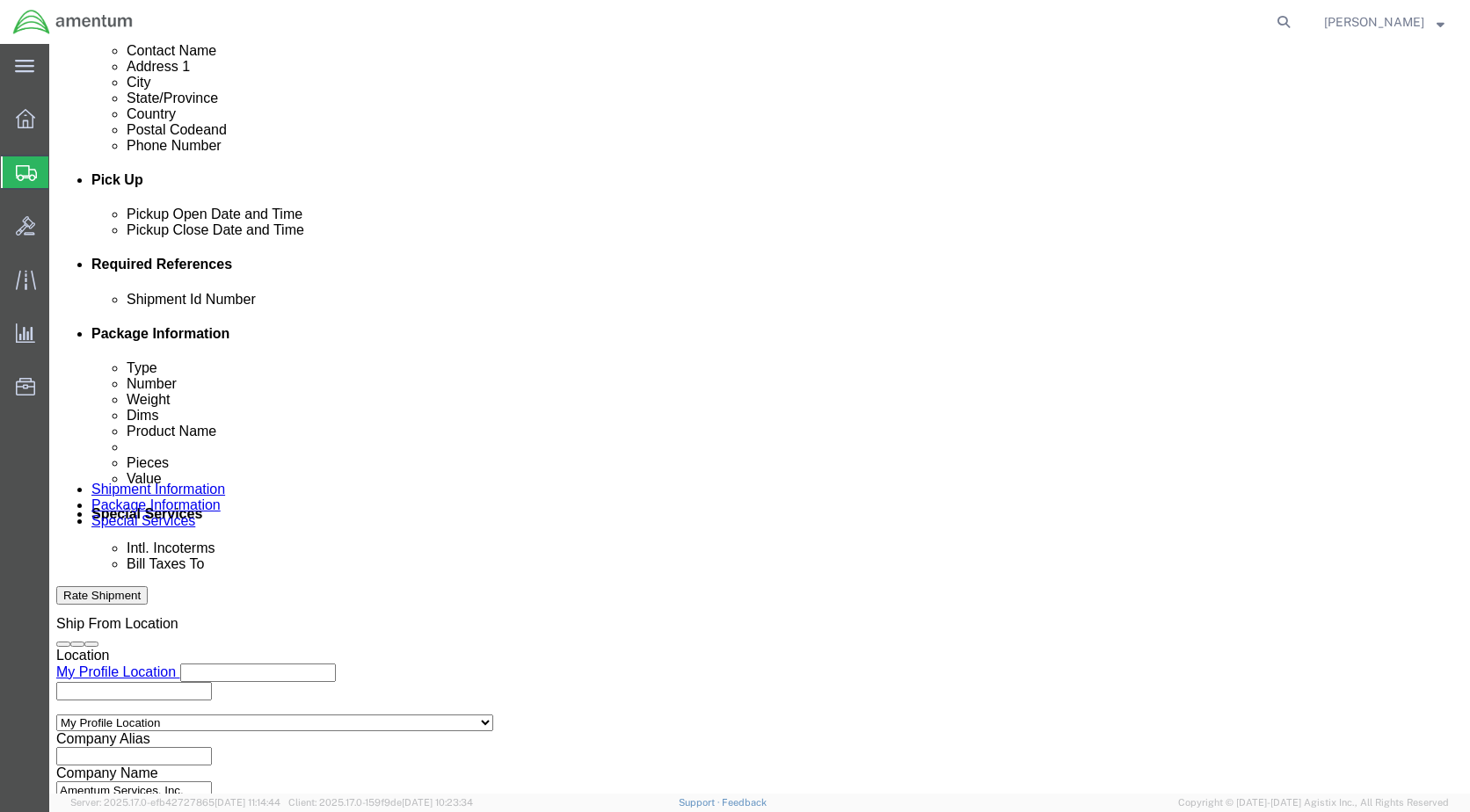
scroll to position [759, 0]
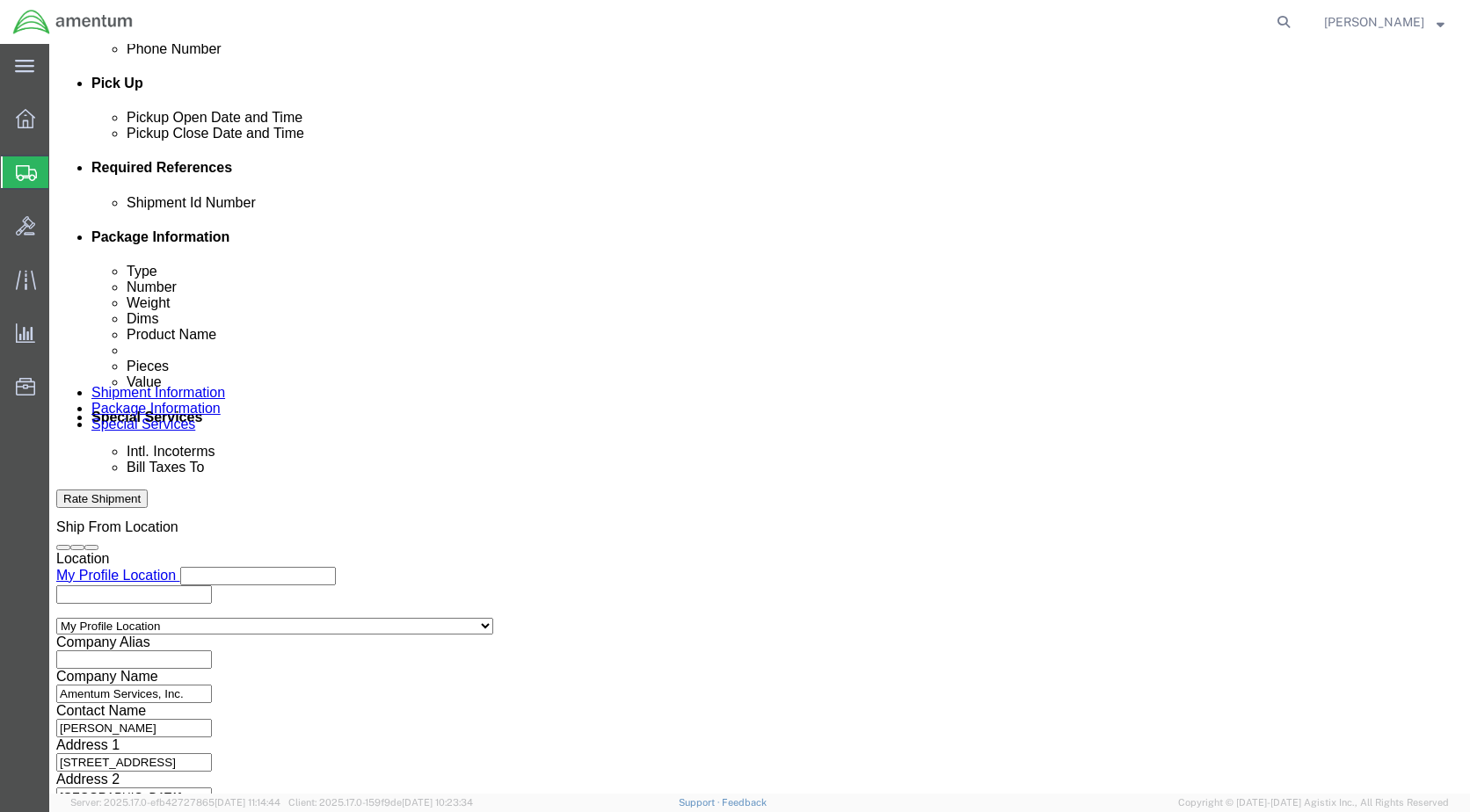
click button "Continue"
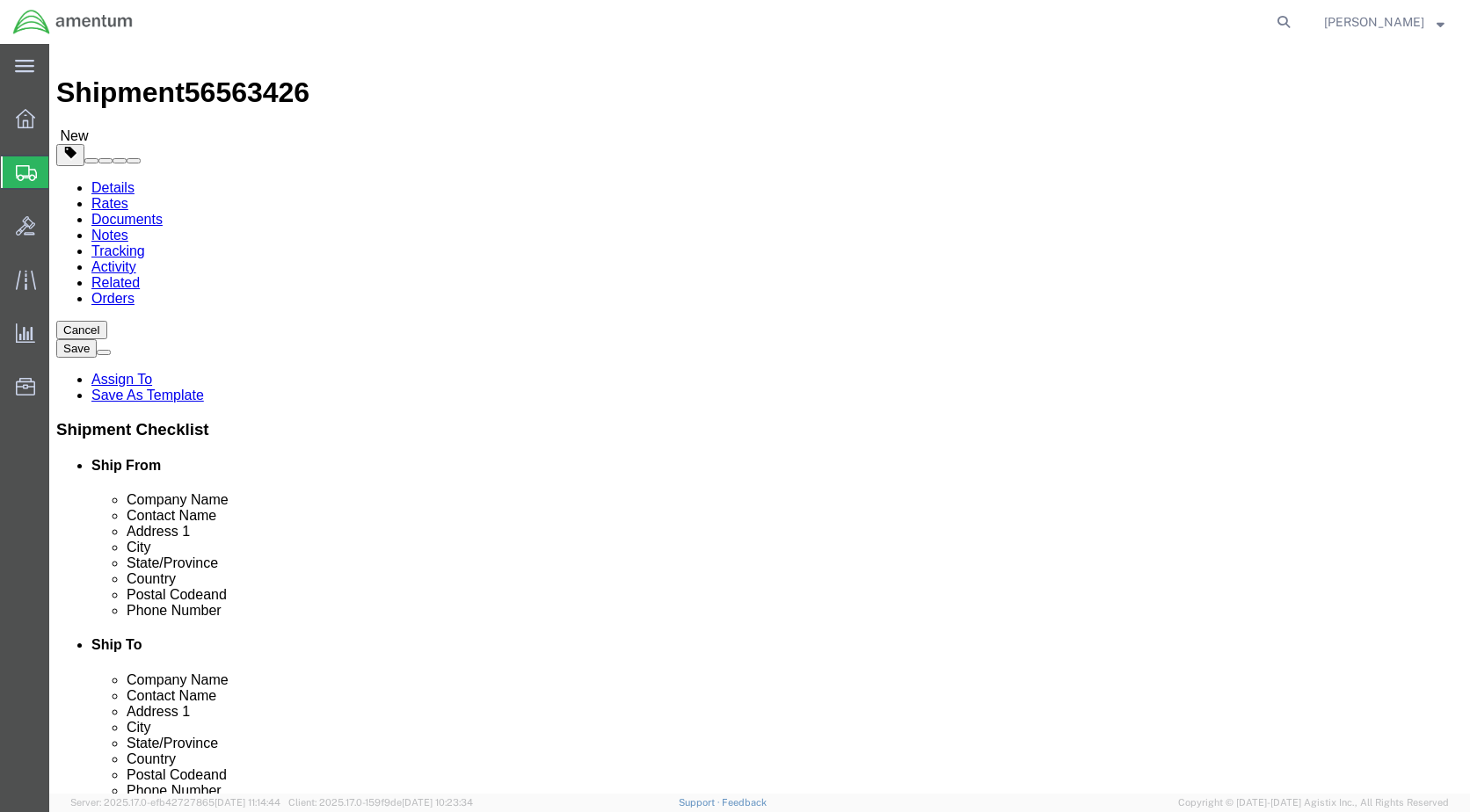
click button "Continue"
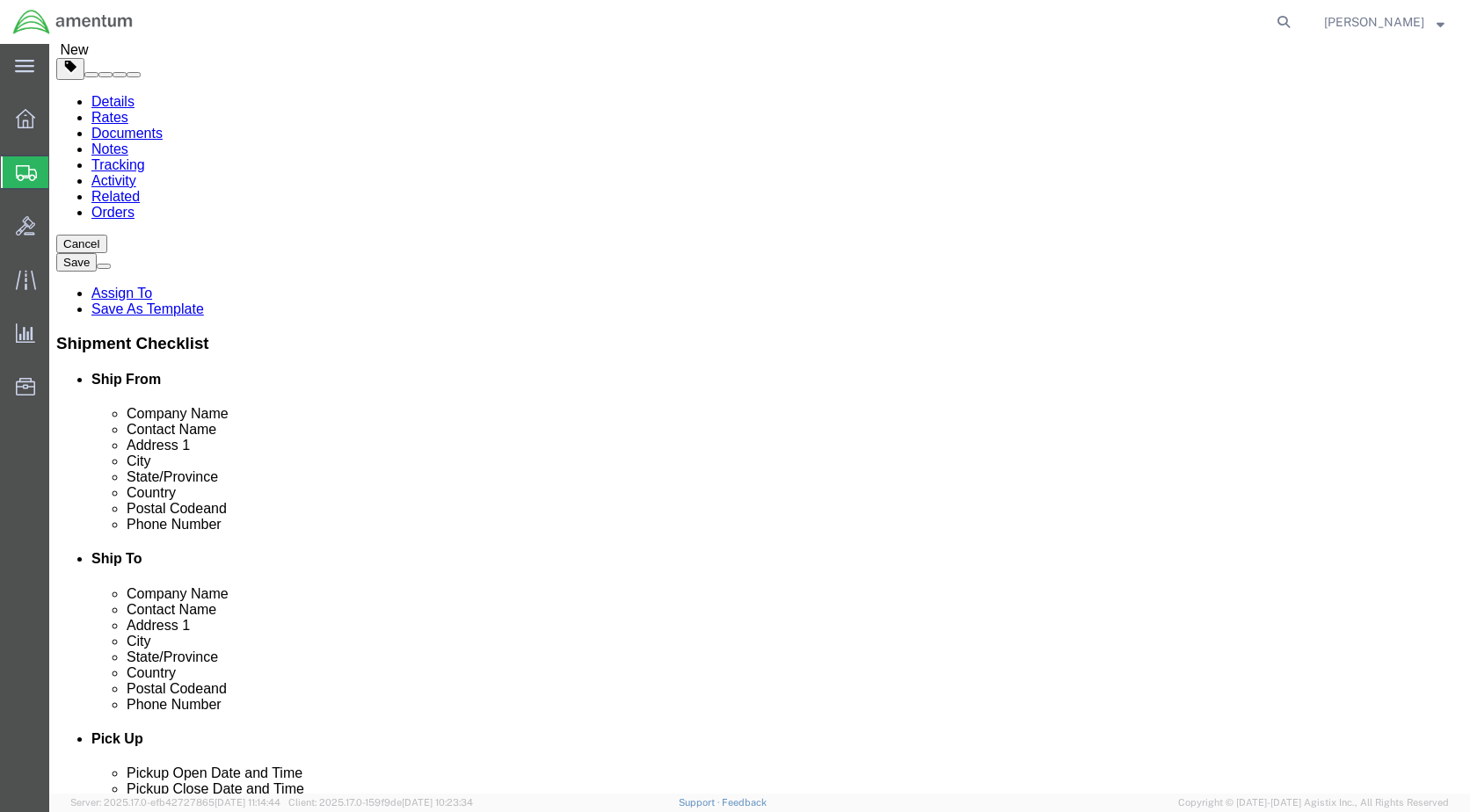
scroll to position [0, 0]
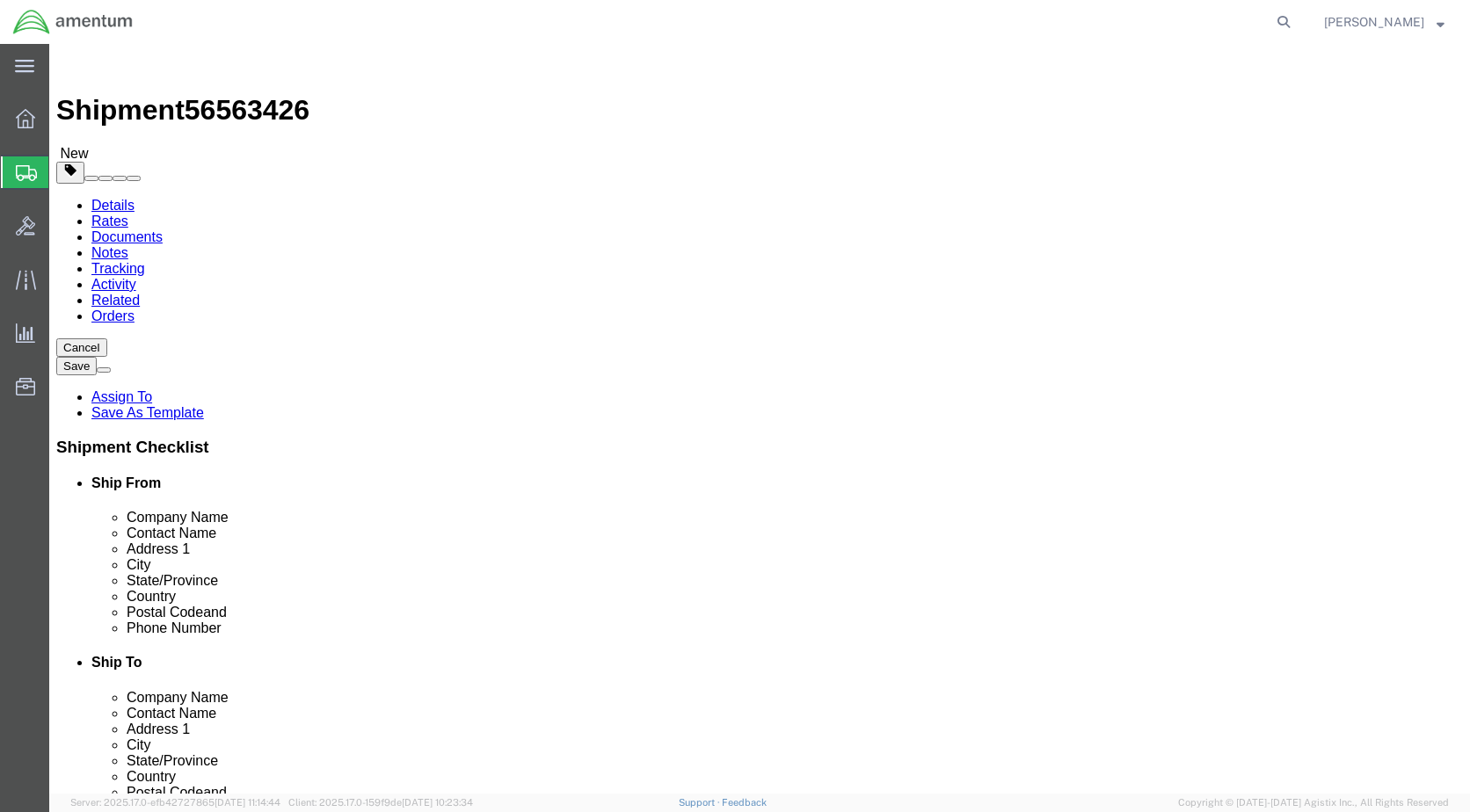
click link "Details"
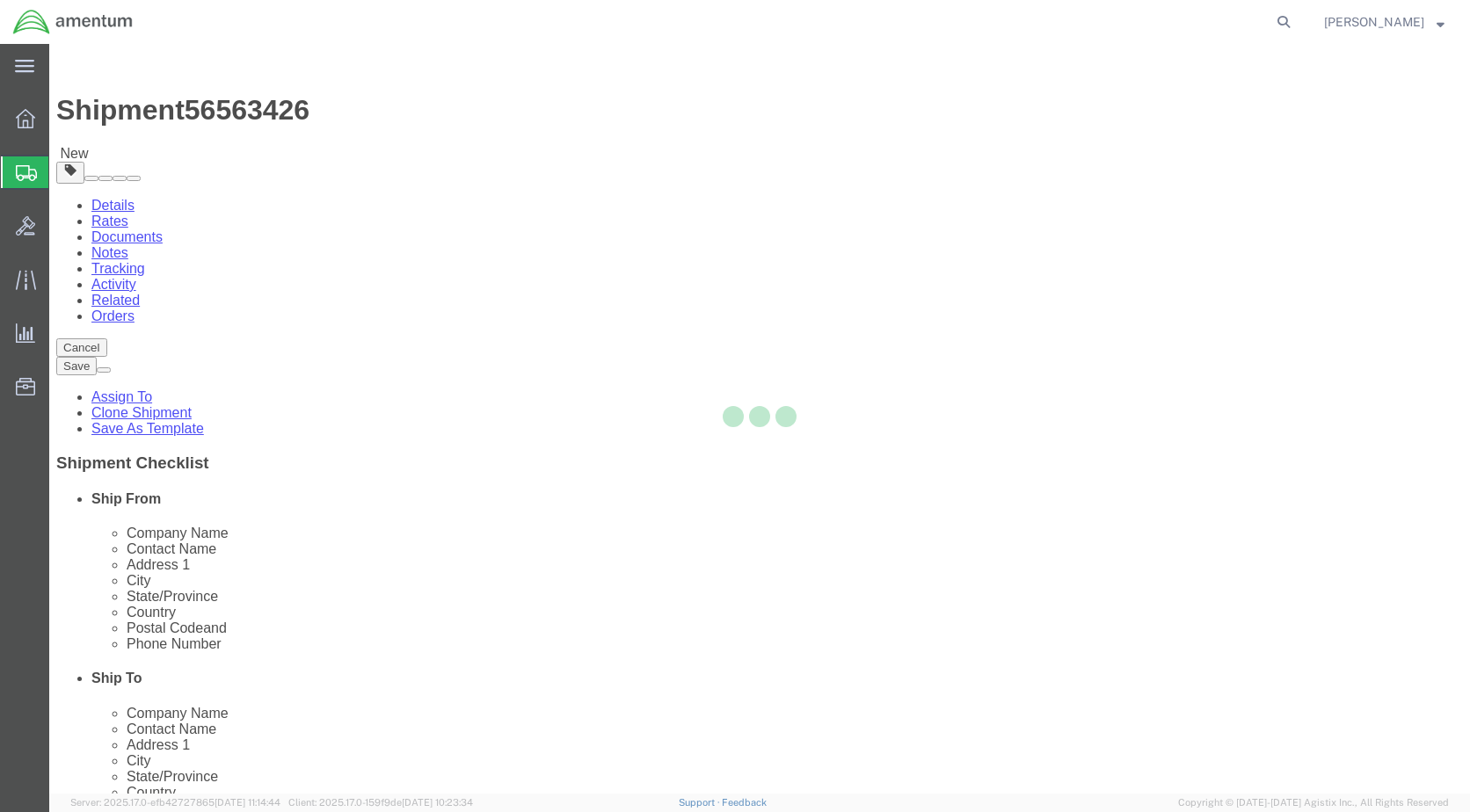
select select "49936"
select select "49931"
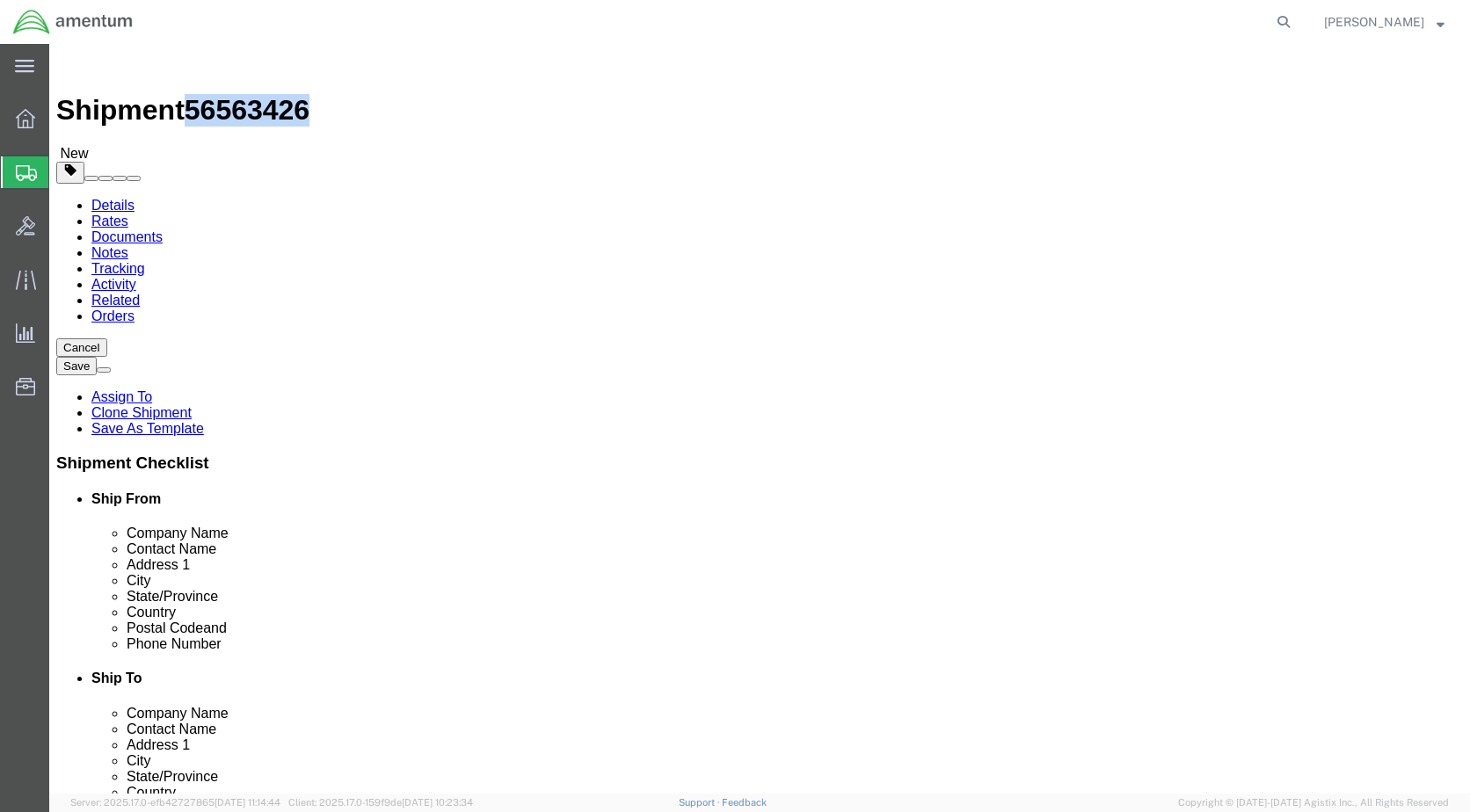
drag, startPoint x: 148, startPoint y: 18, endPoint x: 239, endPoint y: 29, distance: 91.7
click span "56563426"
copy span "56563426"
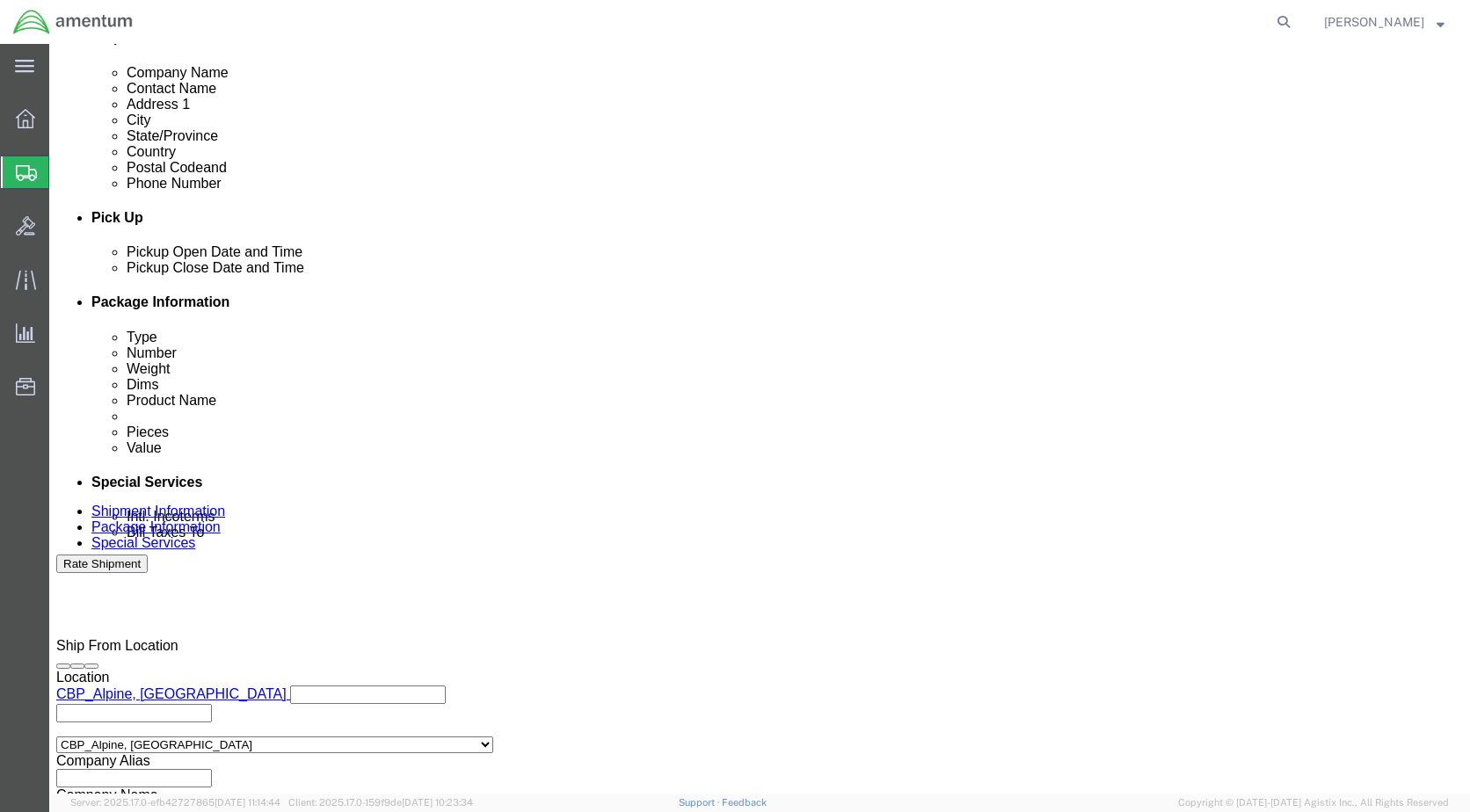
scroll to position [759, 0]
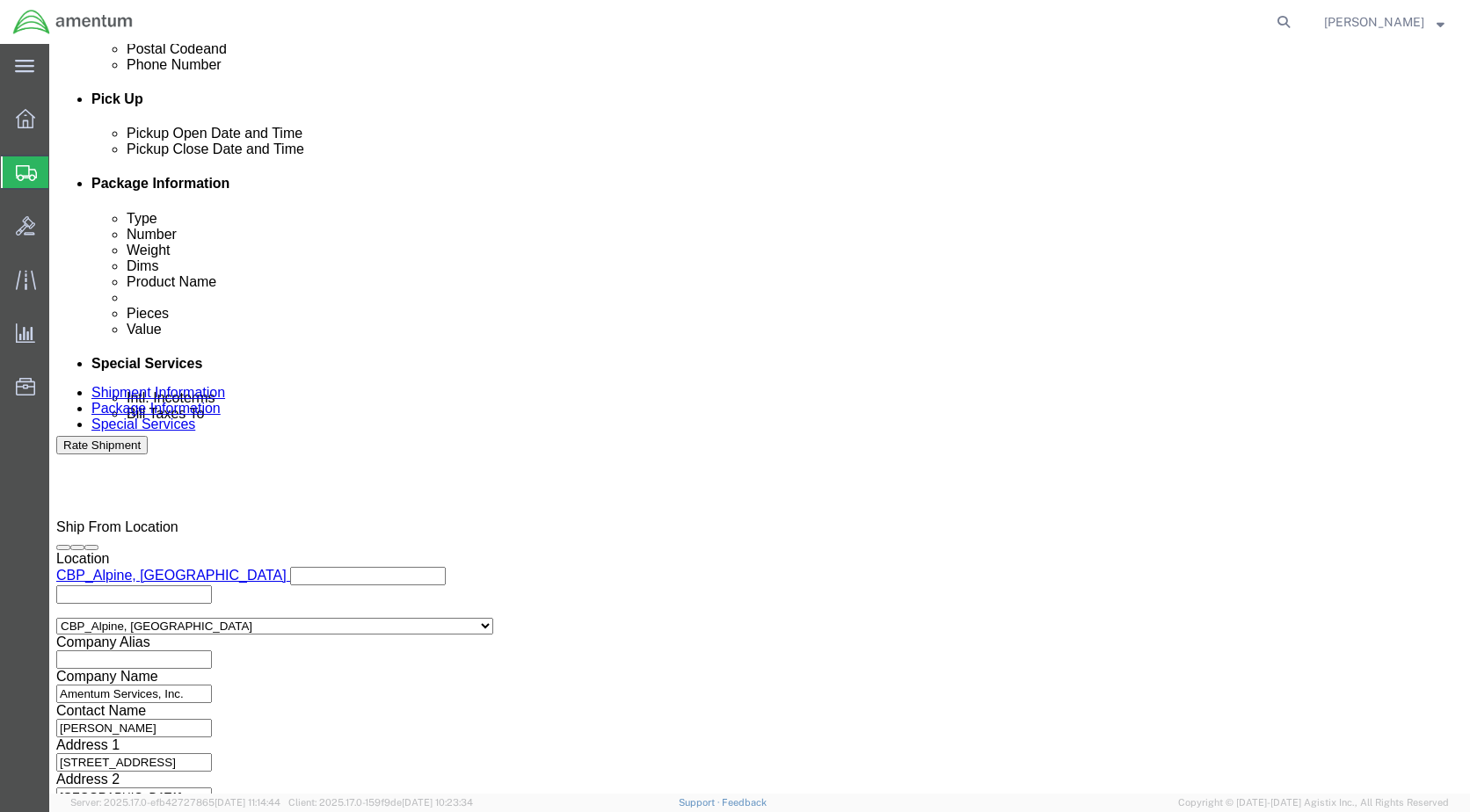
click input "text"
paste input "56563426"
type input "56563426"
click button "Continue"
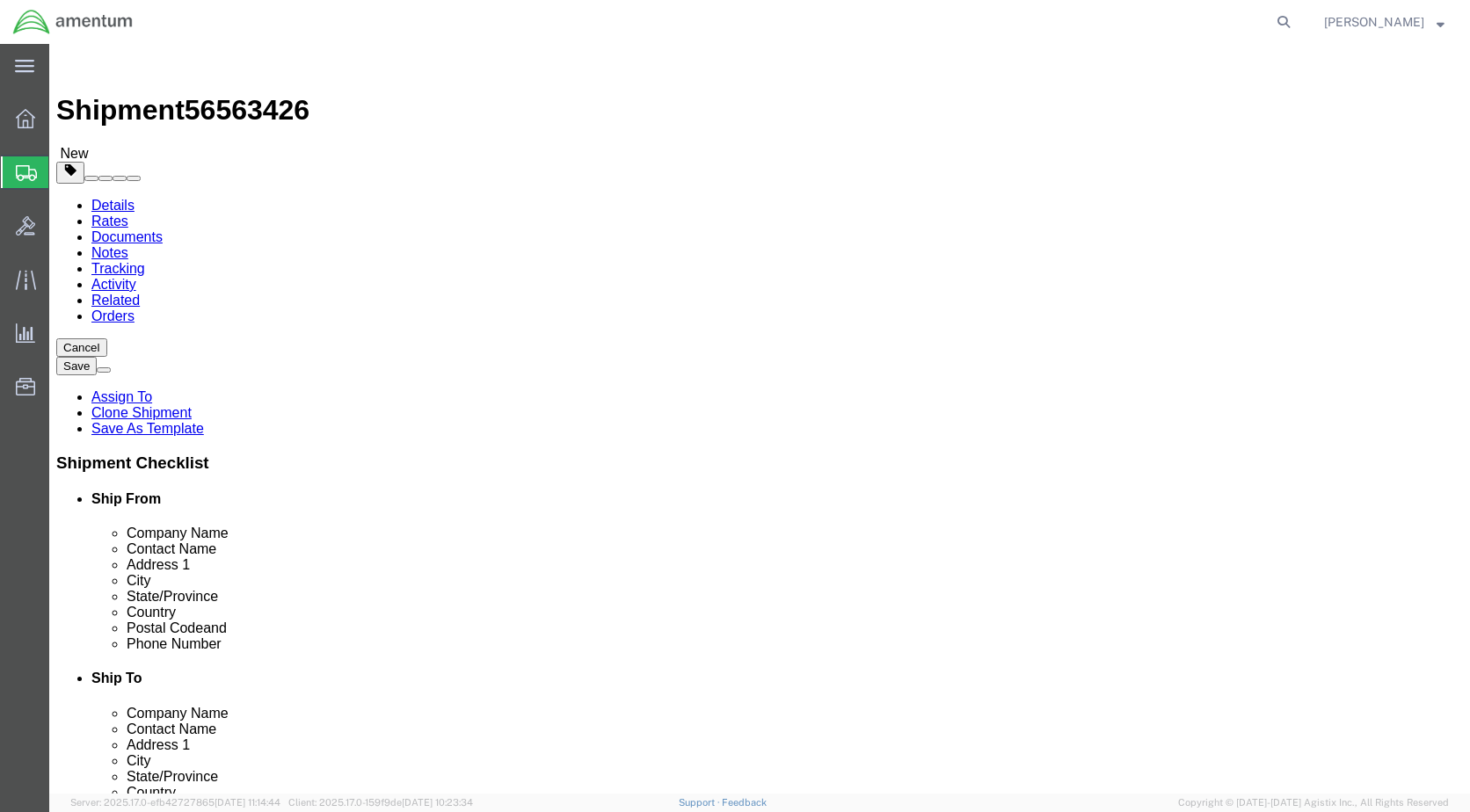
click button "Continue"
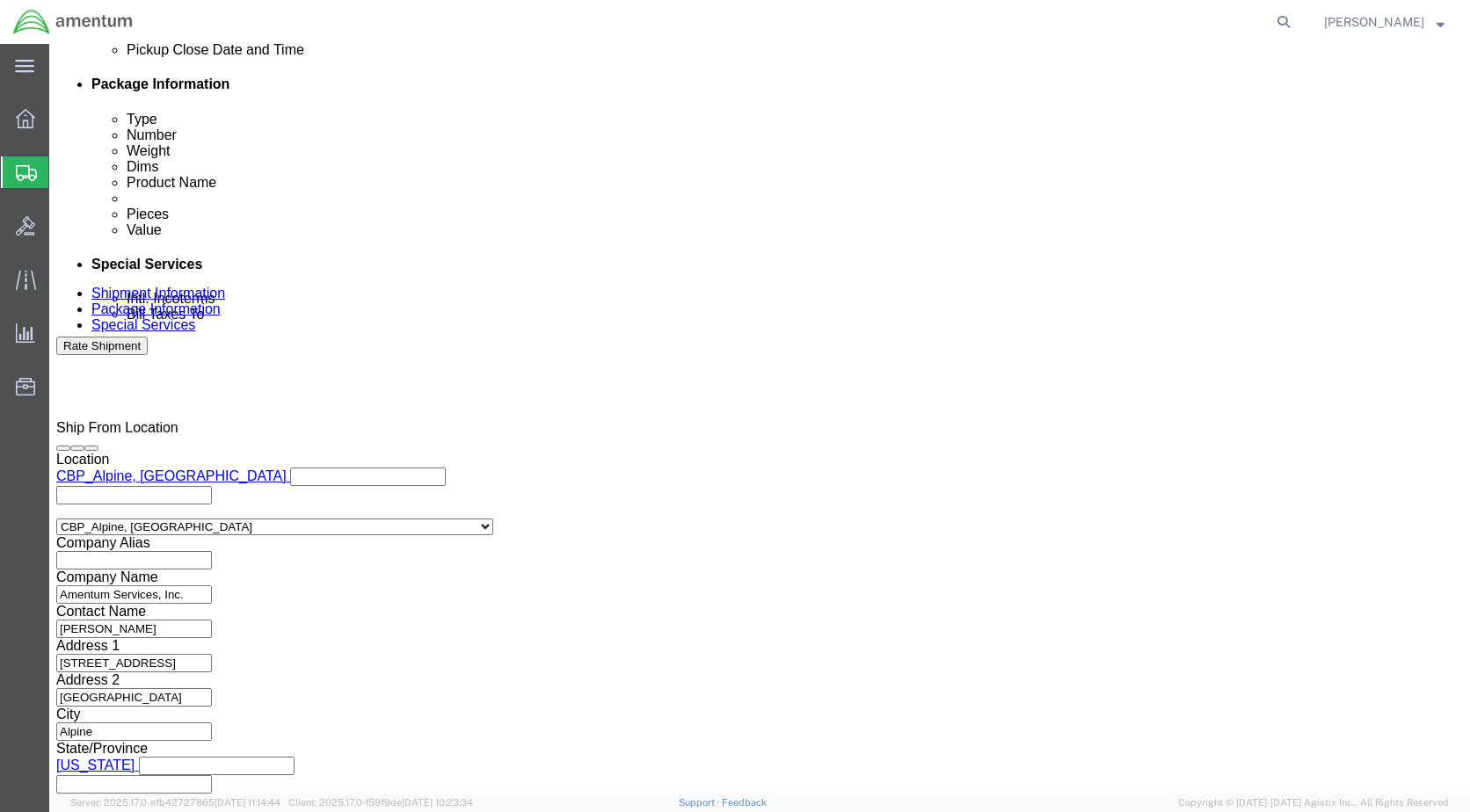
scroll to position [928, 0]
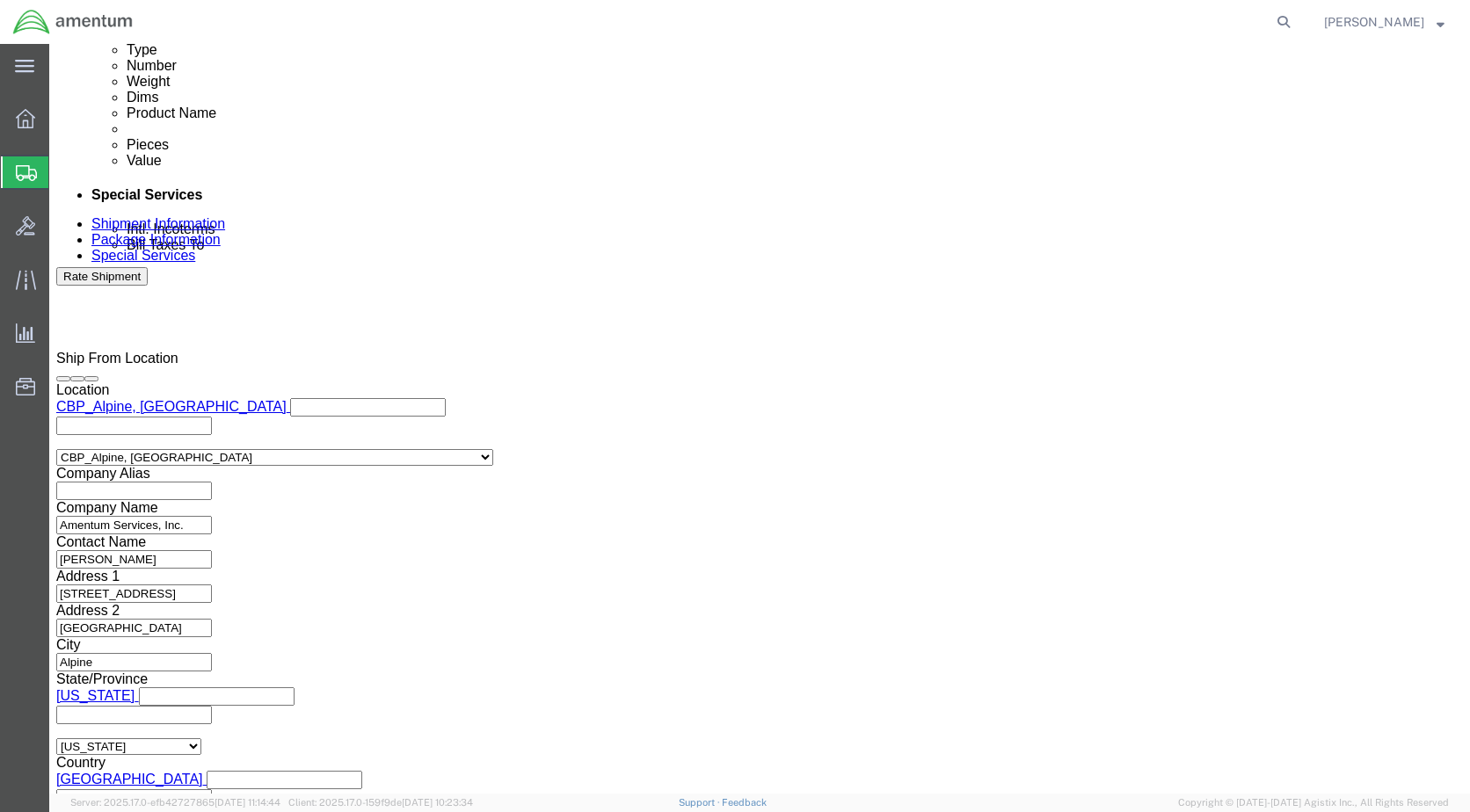
click button "Rate Shipment"
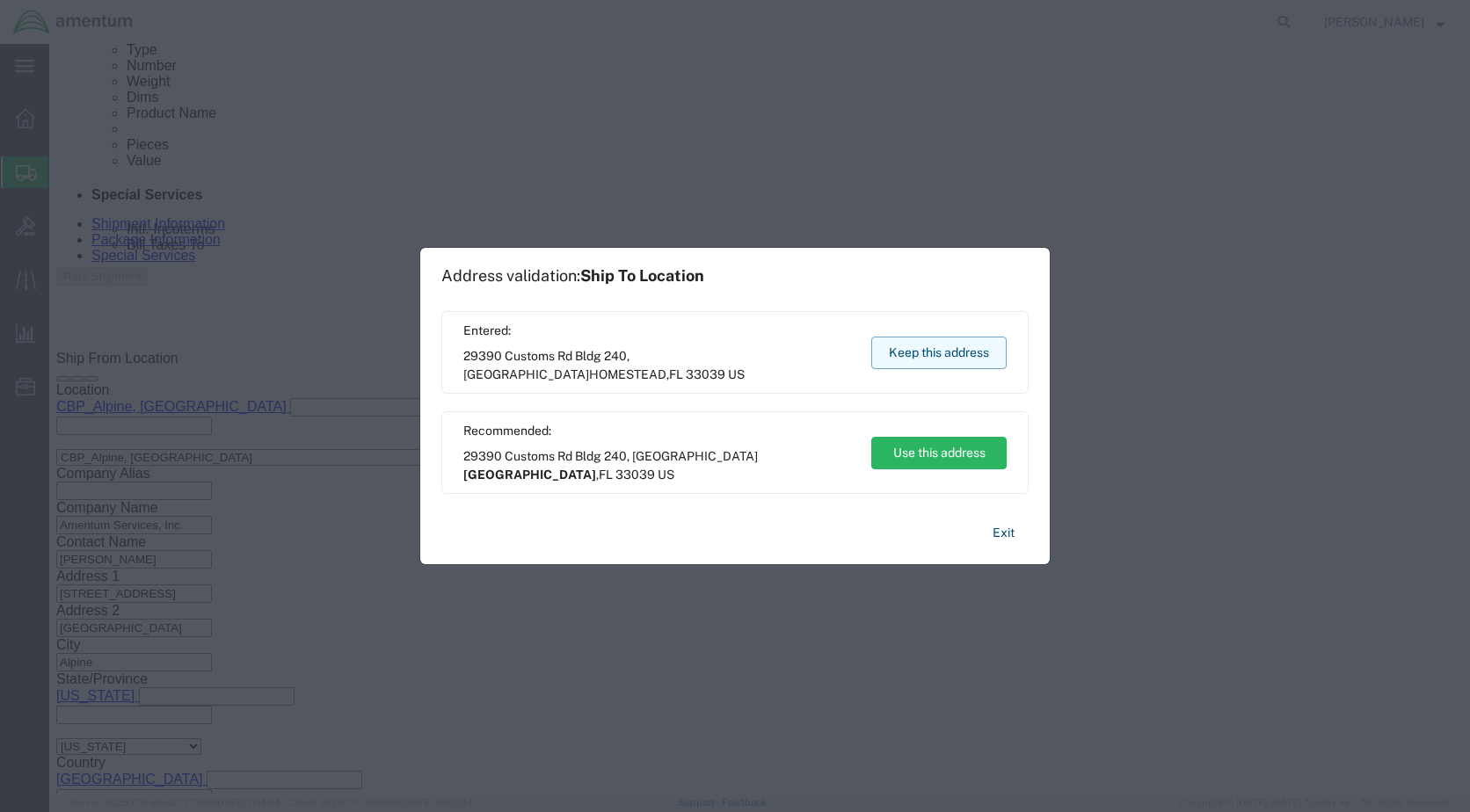
click at [942, 352] on button "Keep this address" at bounding box center [939, 353] width 135 height 33
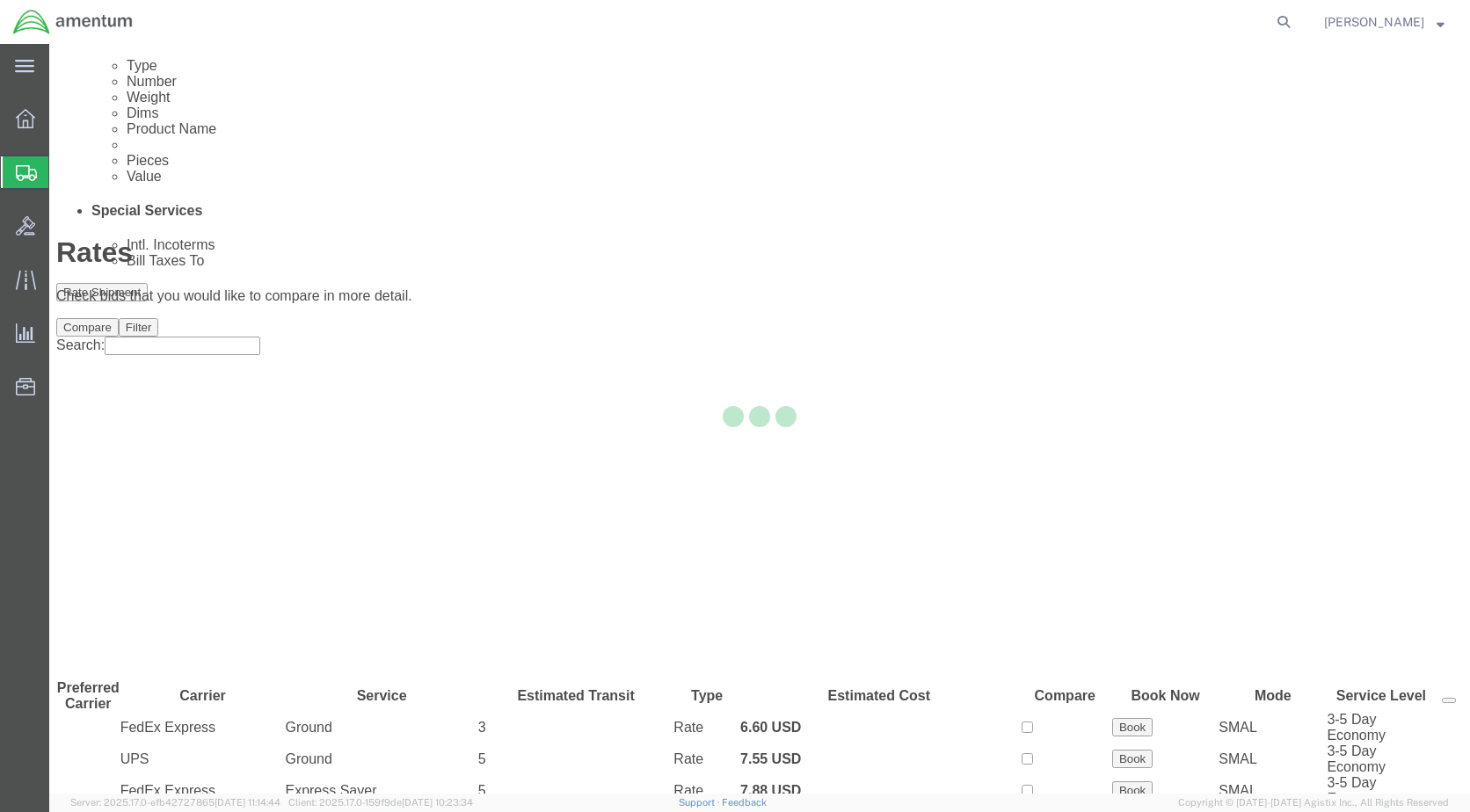
scroll to position [64, 0]
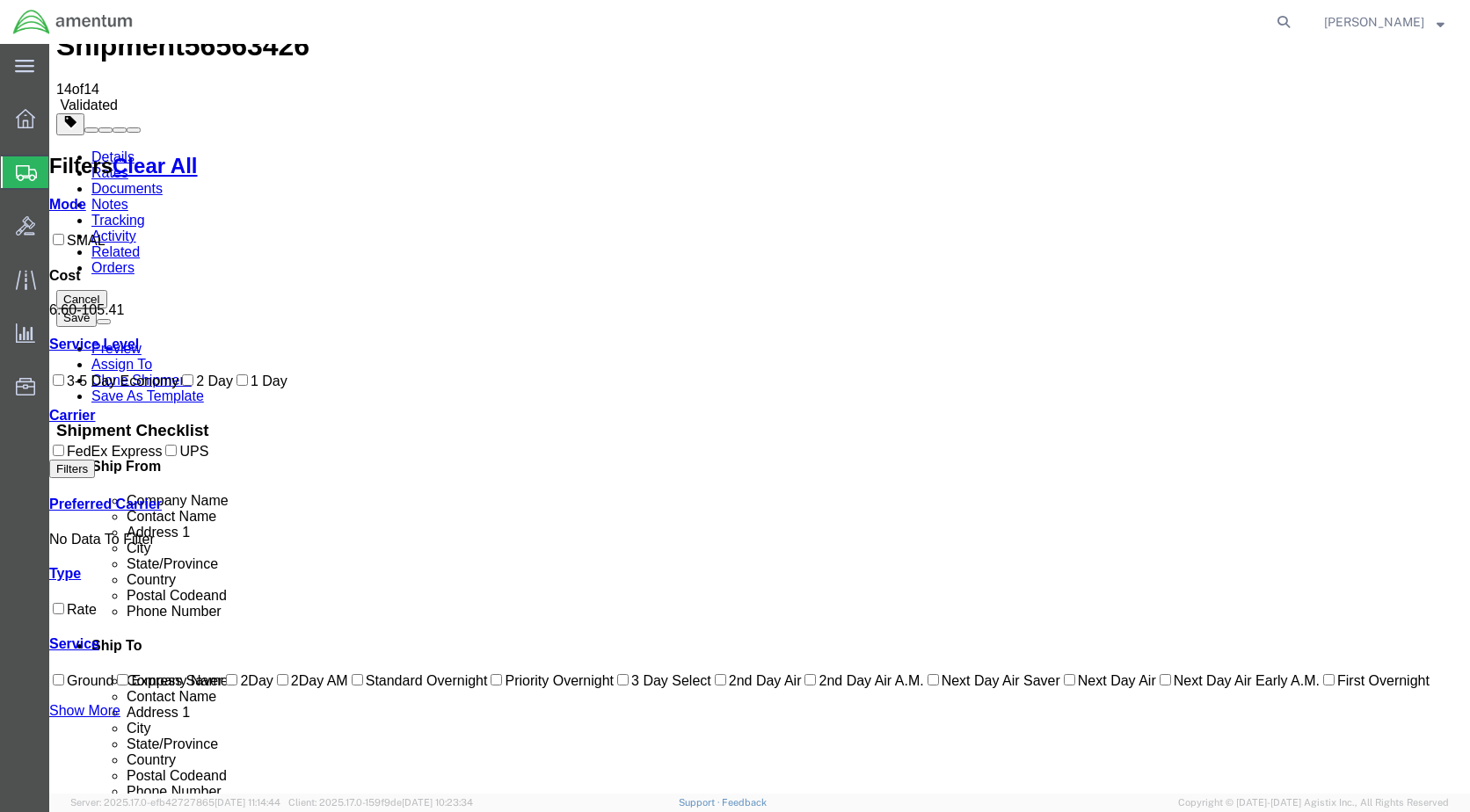
click at [111, 149] on link "Details" at bounding box center [113, 157] width 43 height 15
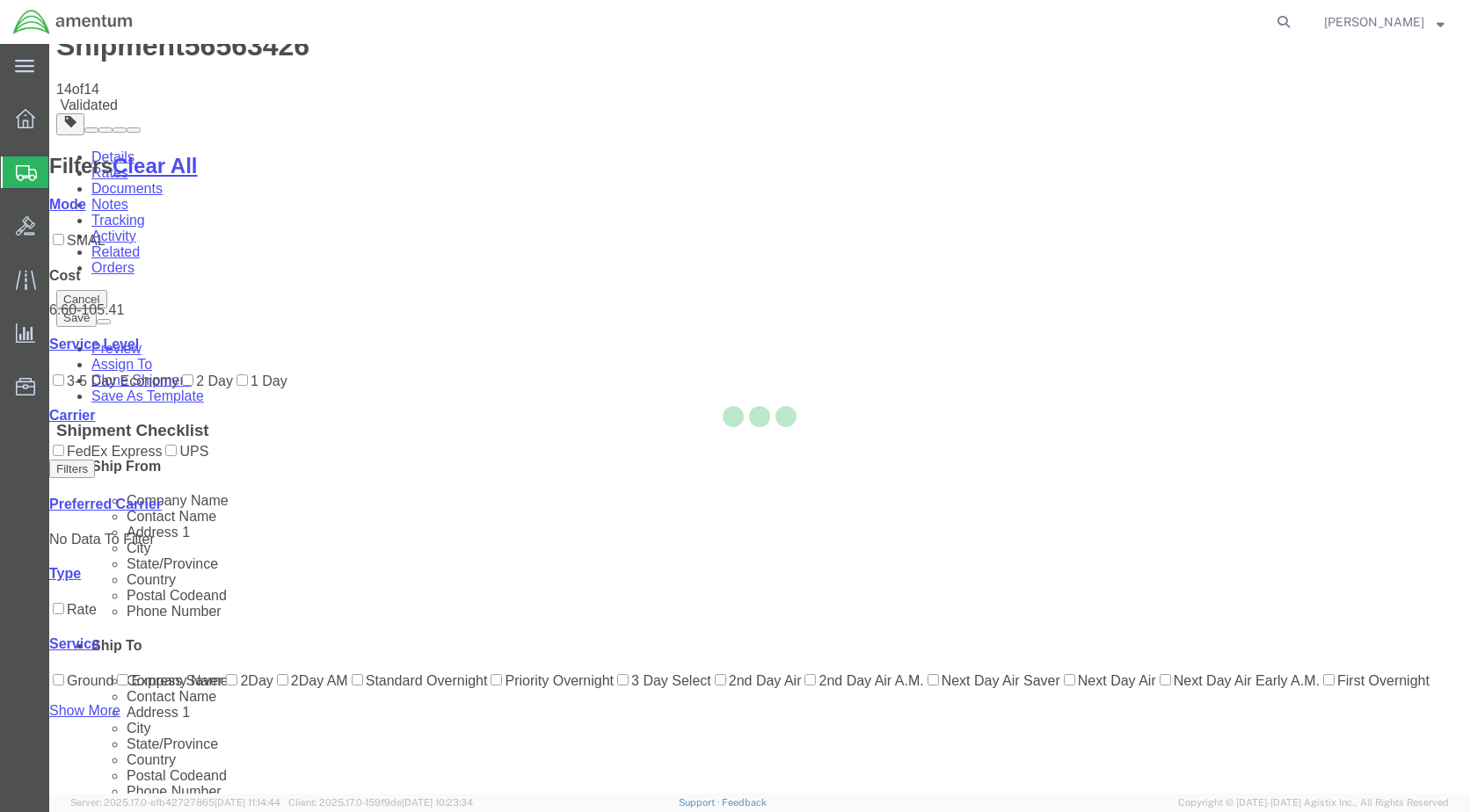
select select "49936"
select select "49931"
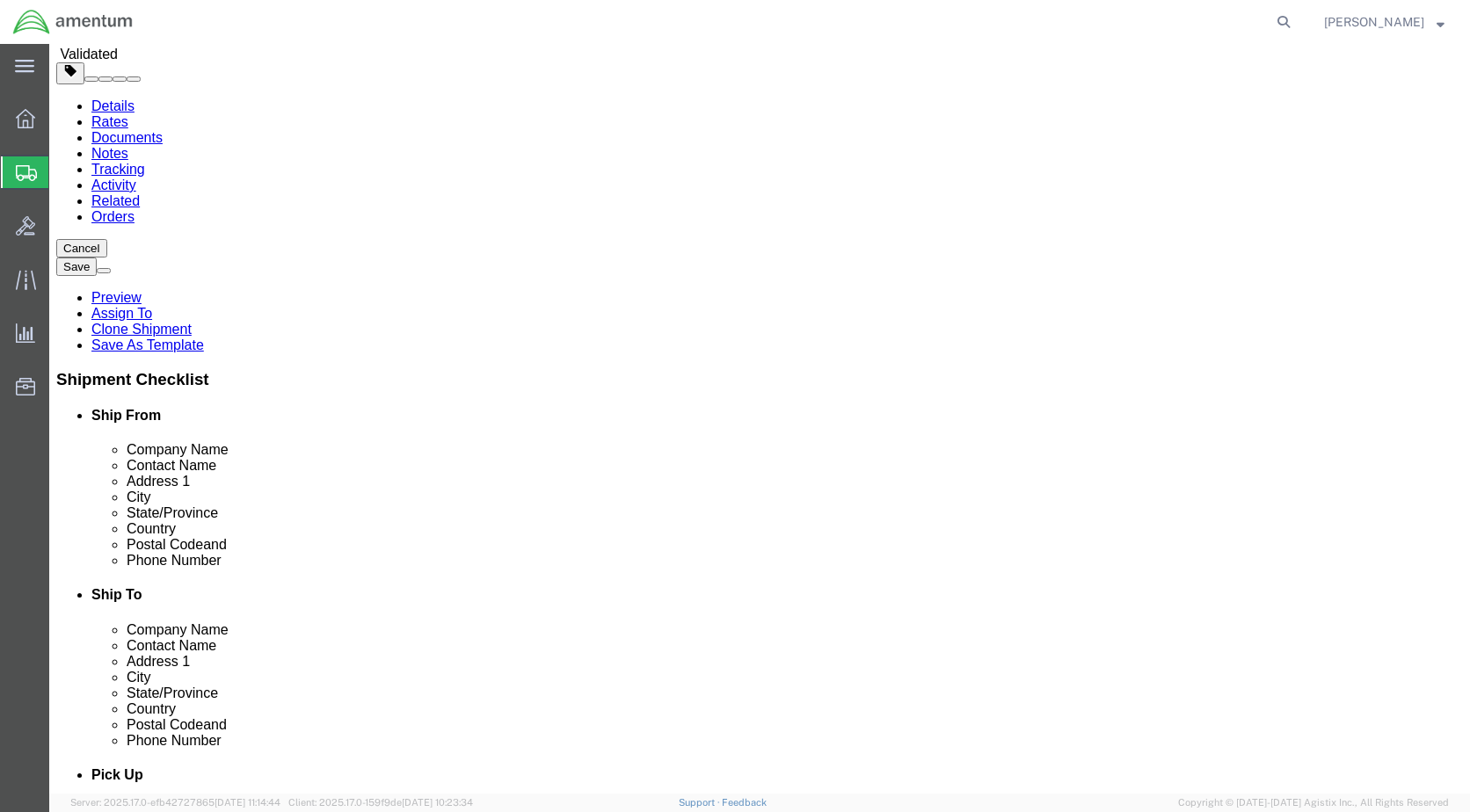
scroll to position [0, 0]
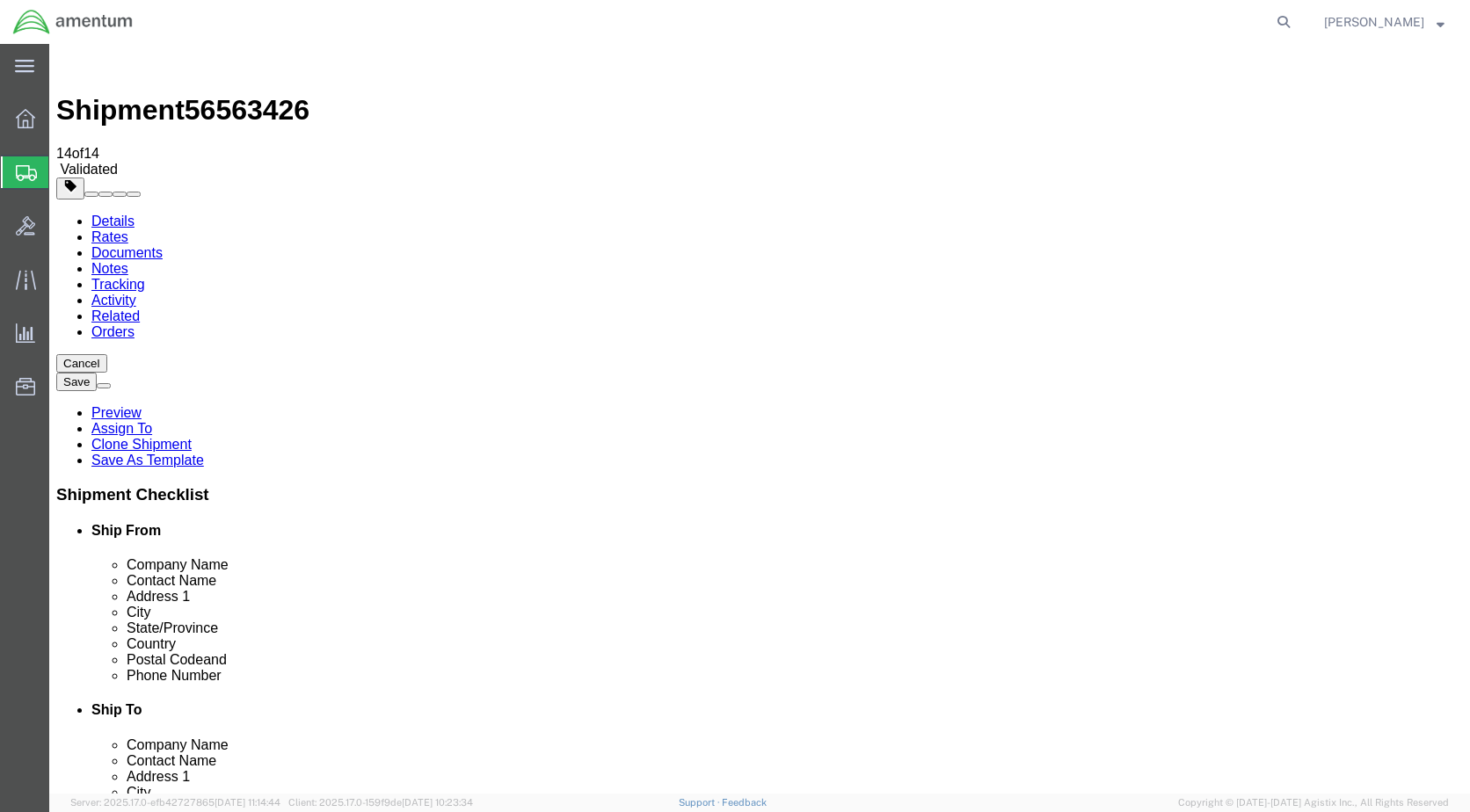
click label
click input "checkbox"
click label
click input "checkbox"
checkbox input "true"
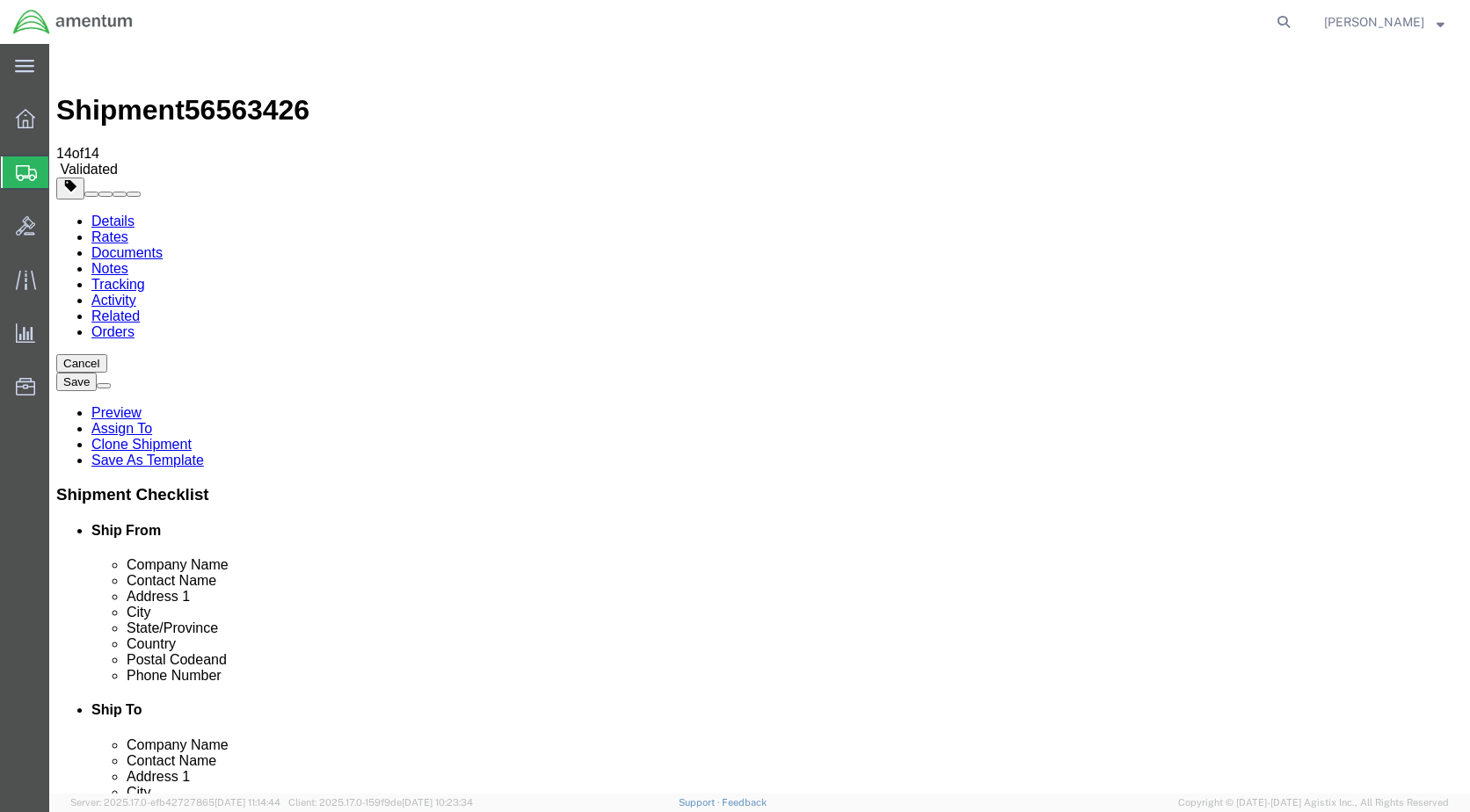
click div "Shipment Information Package Information Special Services"
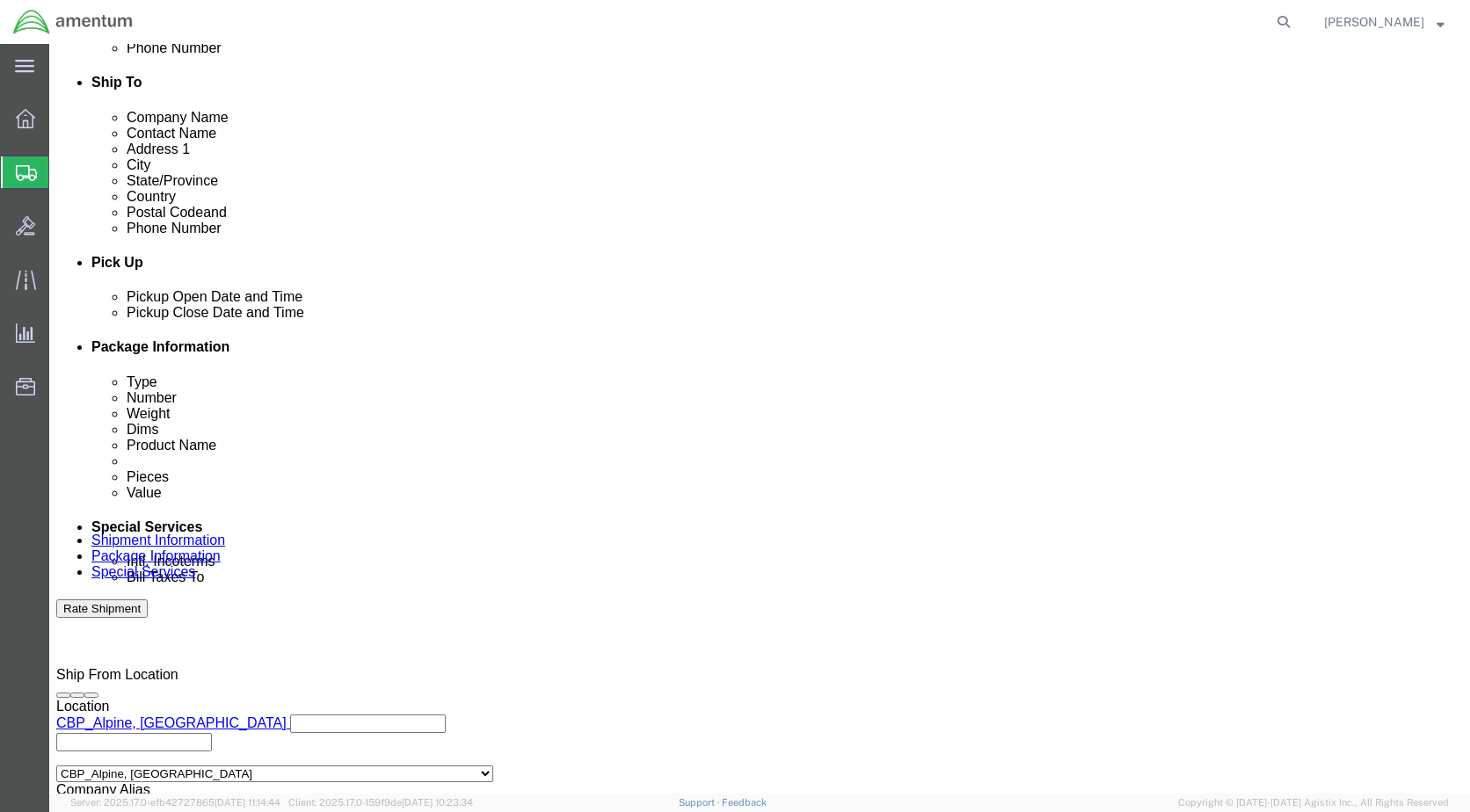
scroll to position [759, 0]
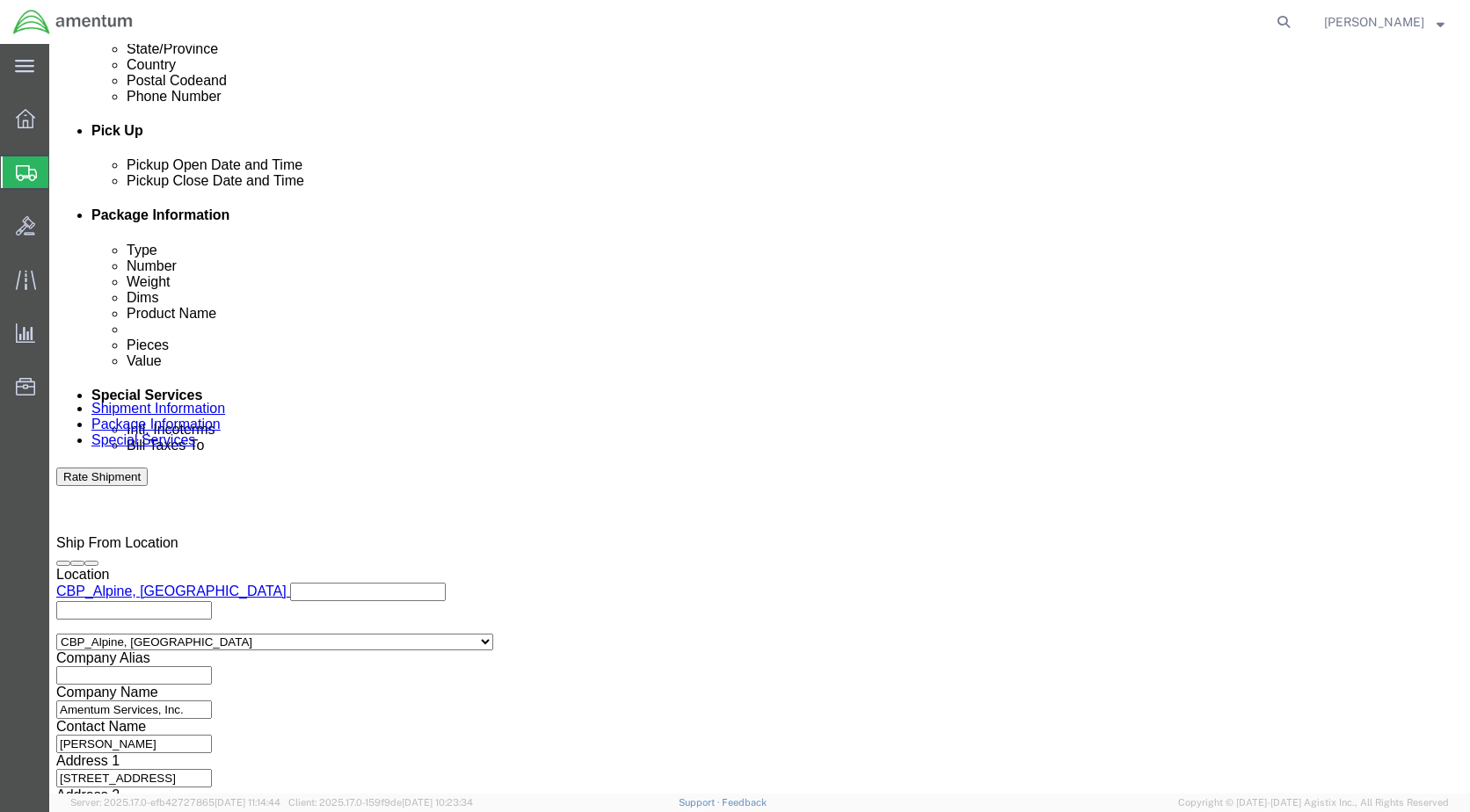
click button "Continue"
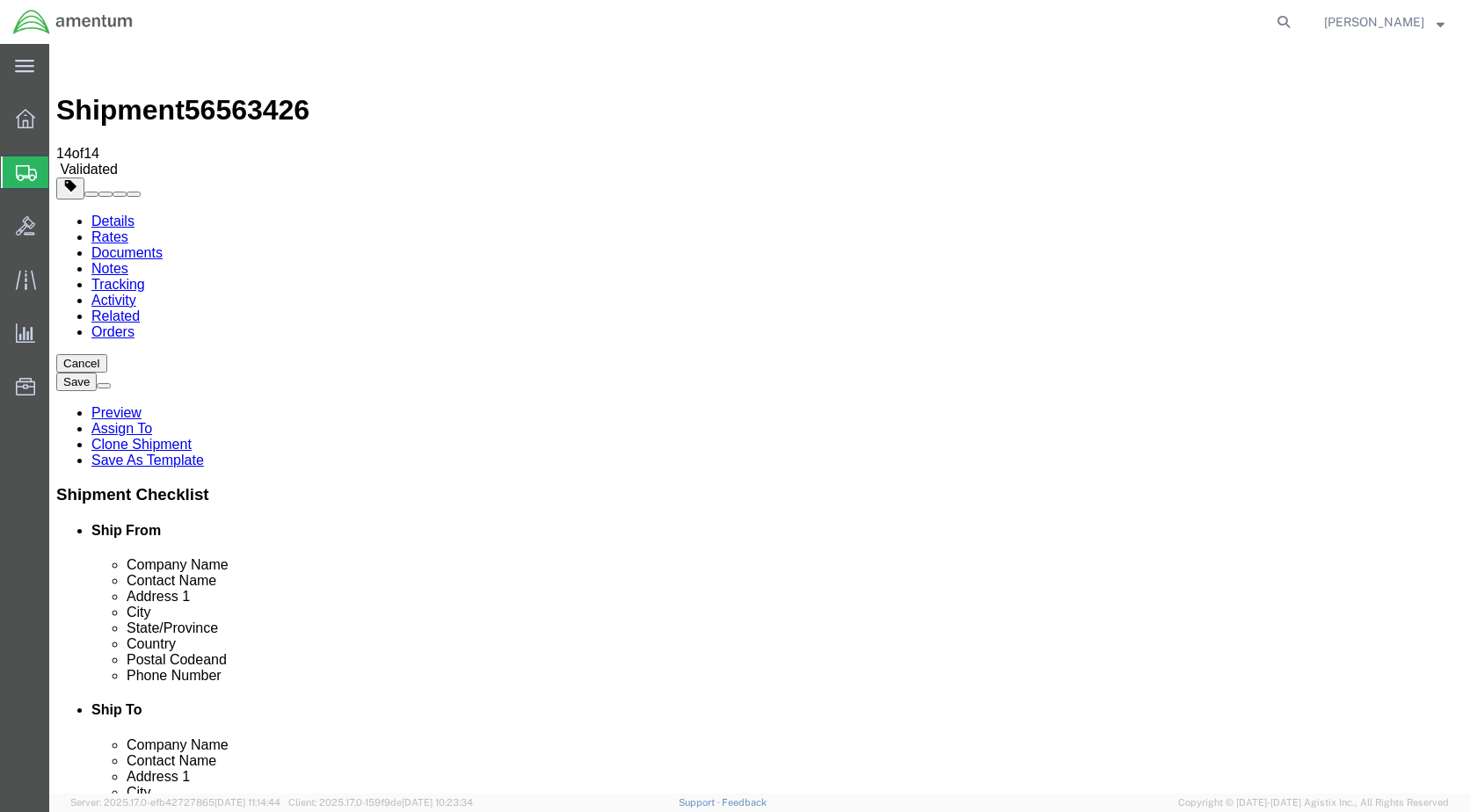
click button "Continue"
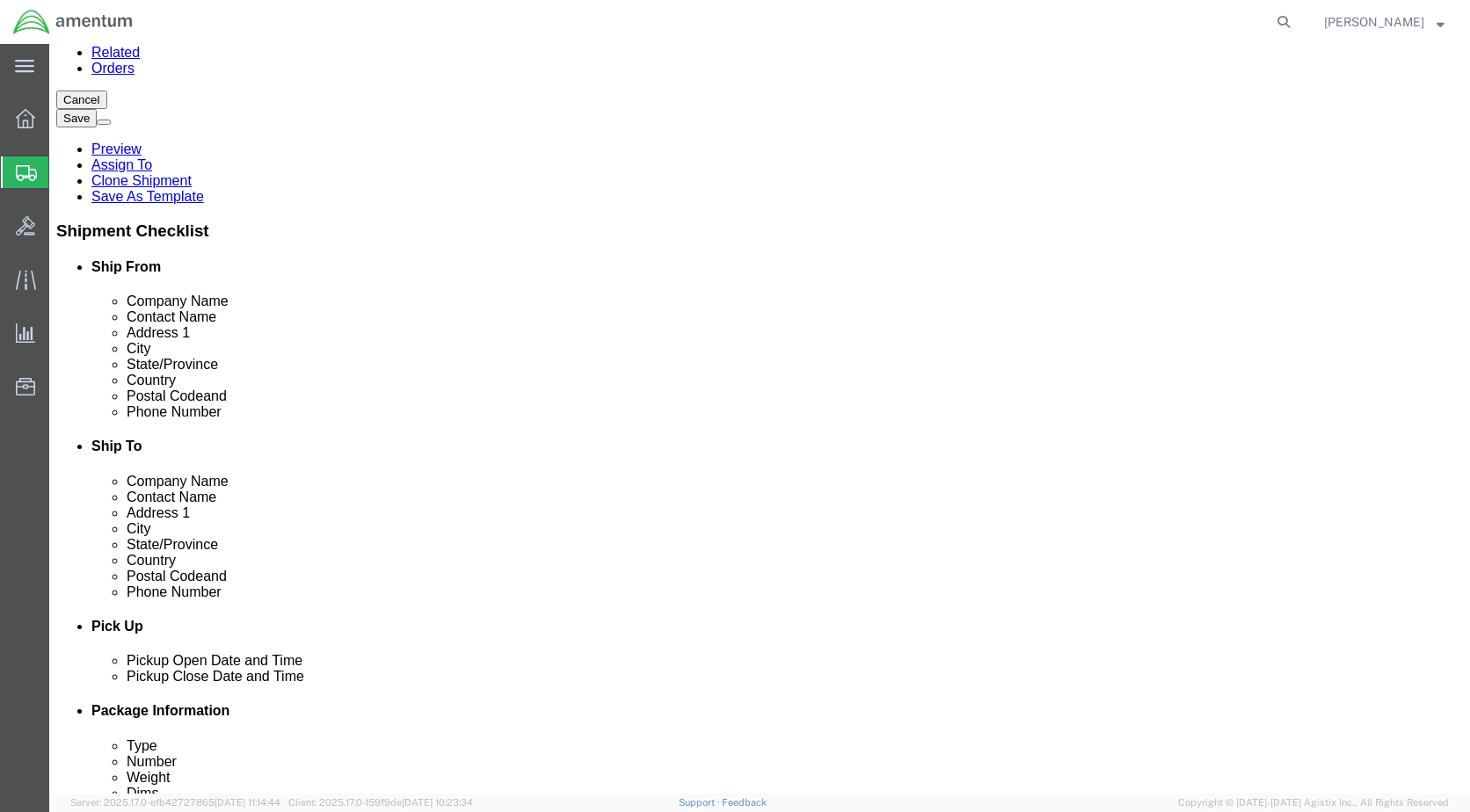
scroll to position [615, 0]
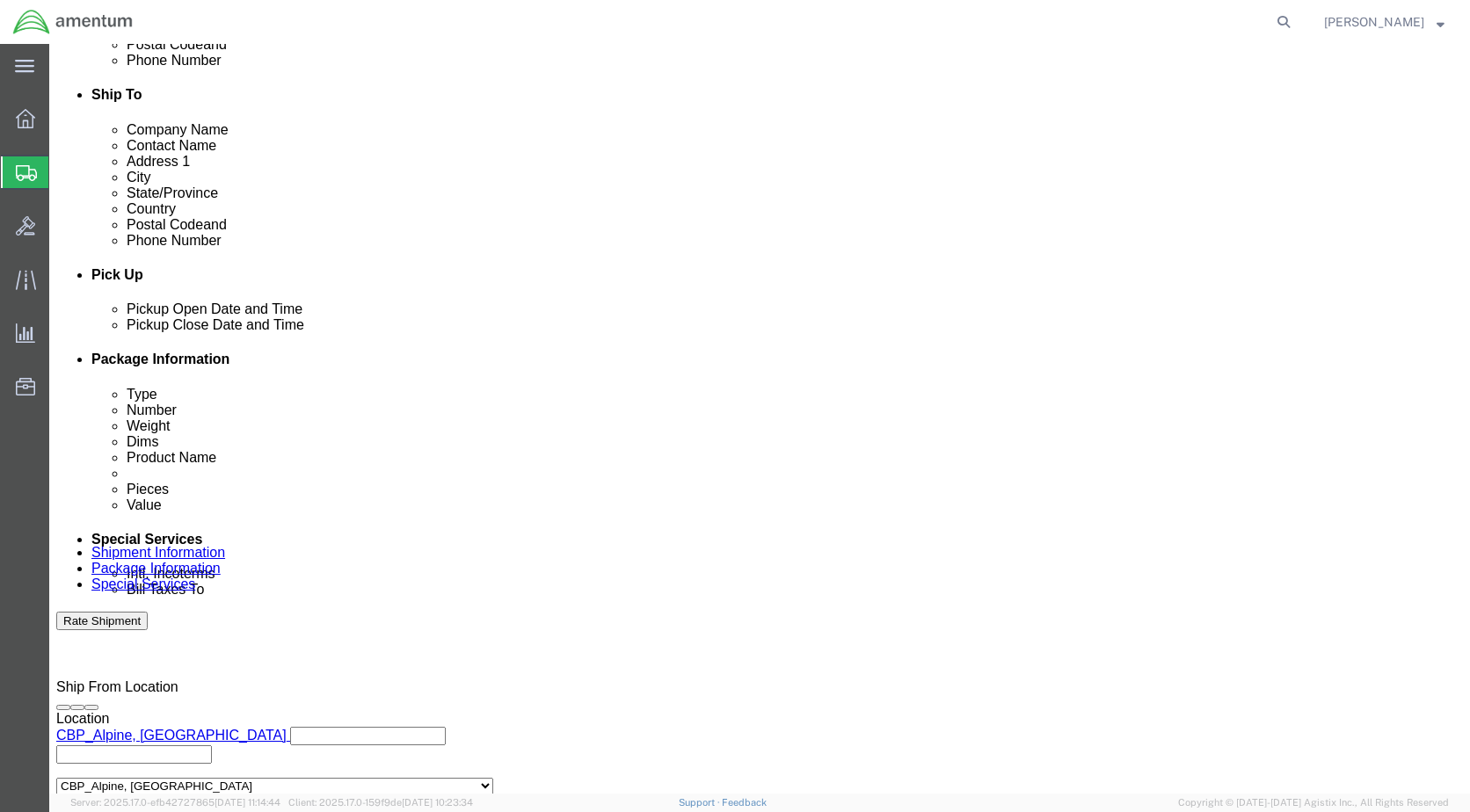
click button "Rate Shipment"
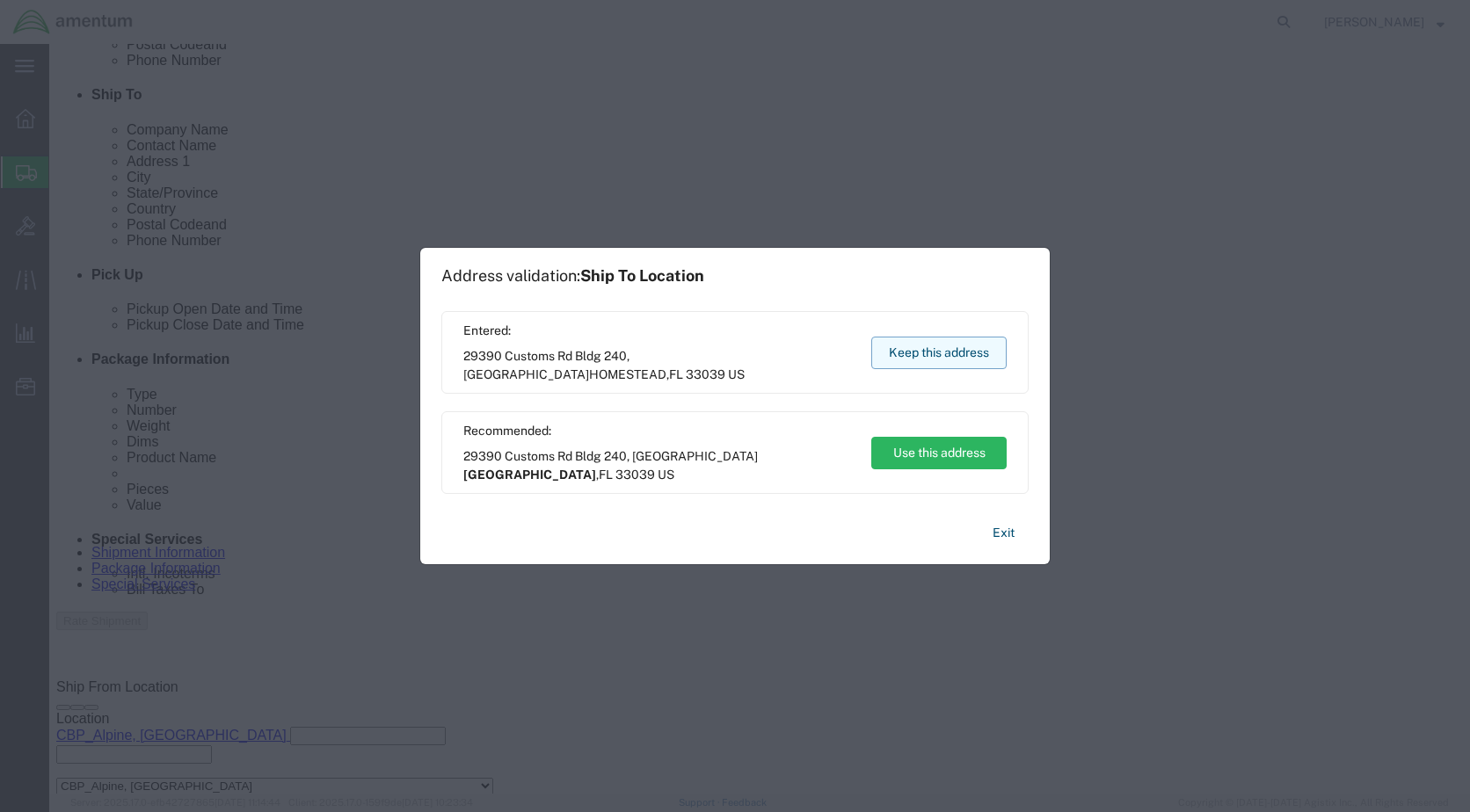
click at [932, 359] on button "Keep this address" at bounding box center [939, 353] width 135 height 33
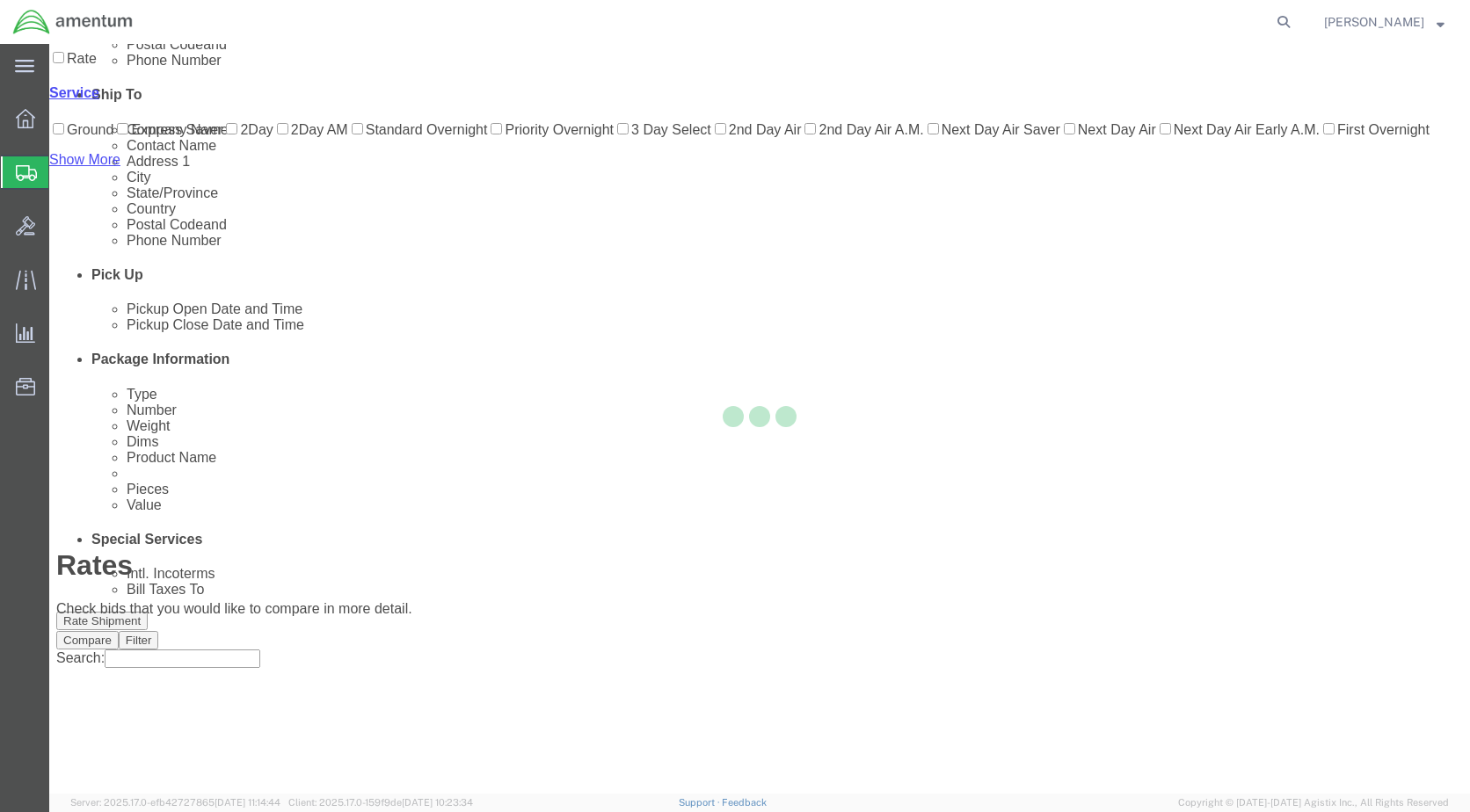
scroll to position [64, 0]
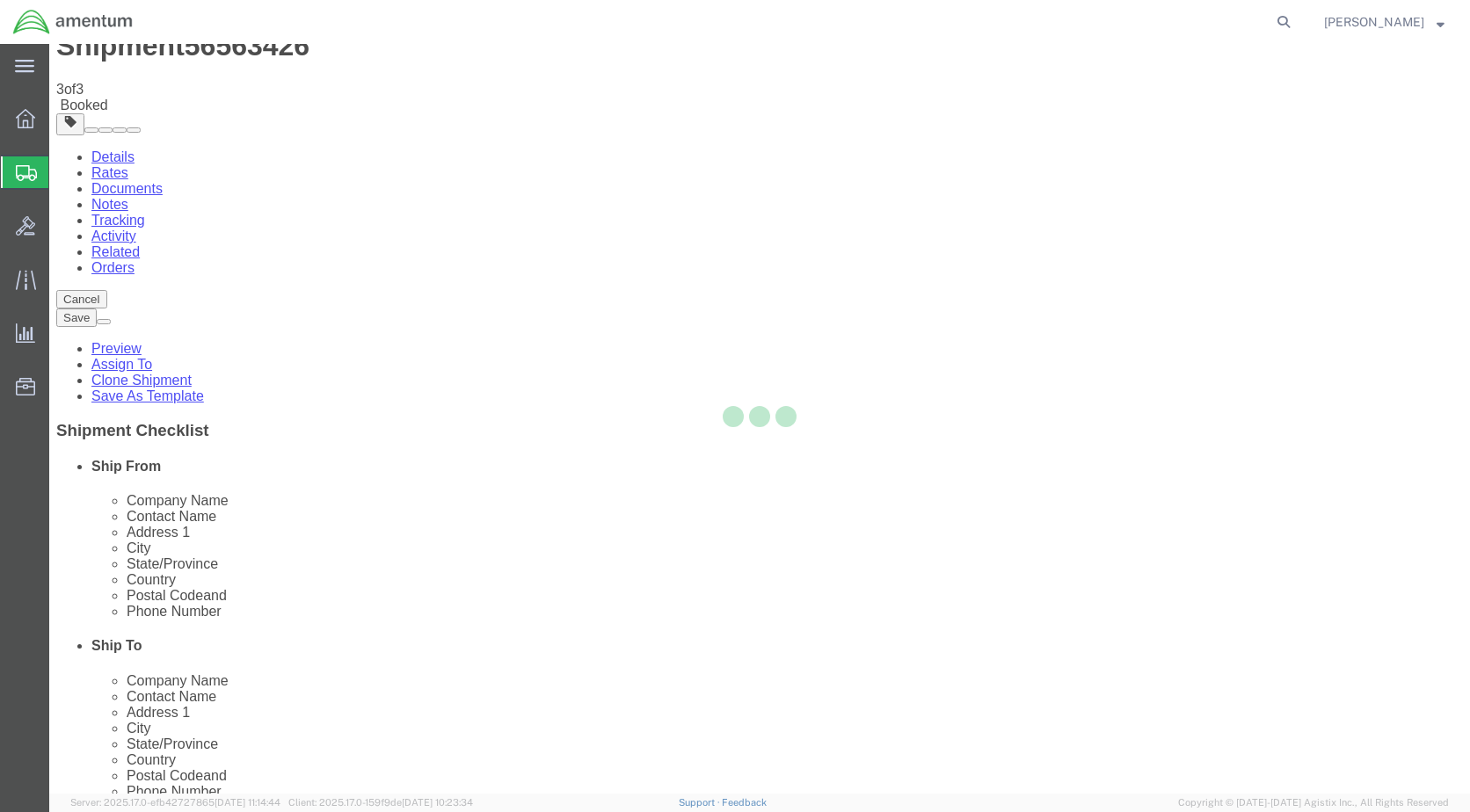
scroll to position [0, 0]
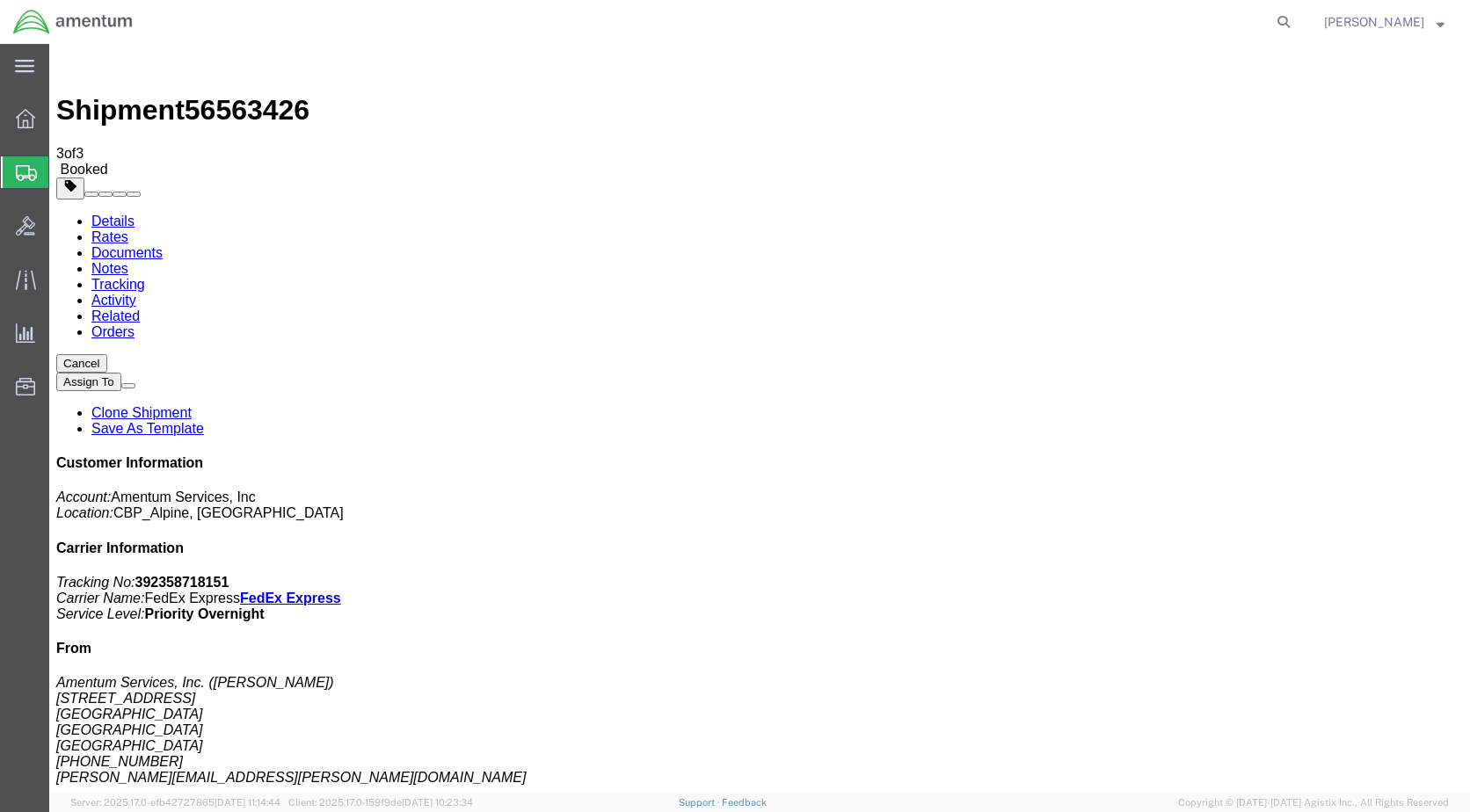
click at [105, 214] on link "Details" at bounding box center [113, 221] width 43 height 15
click link "Schedule pickup request"
click at [35, 28] on img at bounding box center [72, 22] width 121 height 26
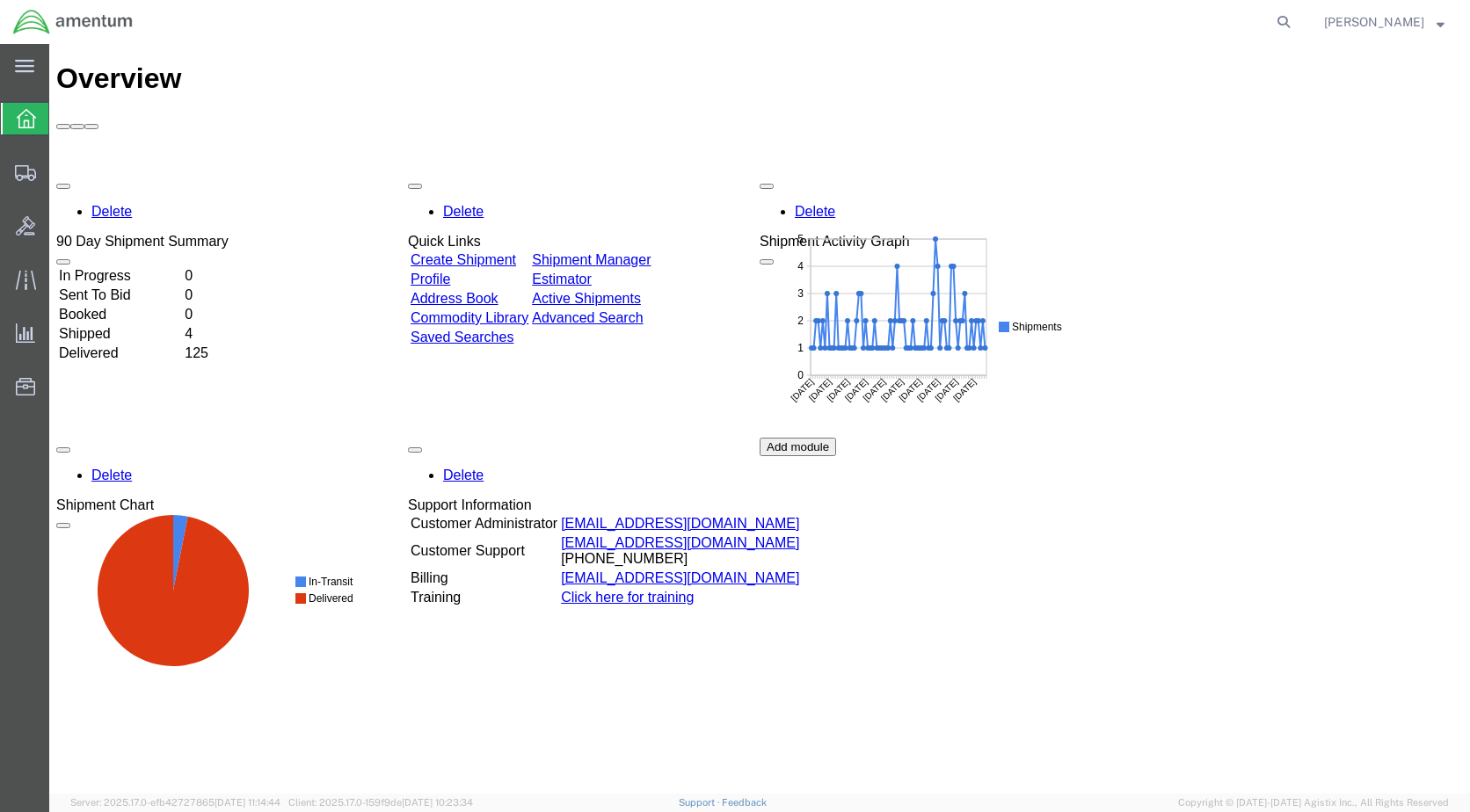
click at [489, 252] on link "Create Shipment" at bounding box center [463, 260] width 105 height 15
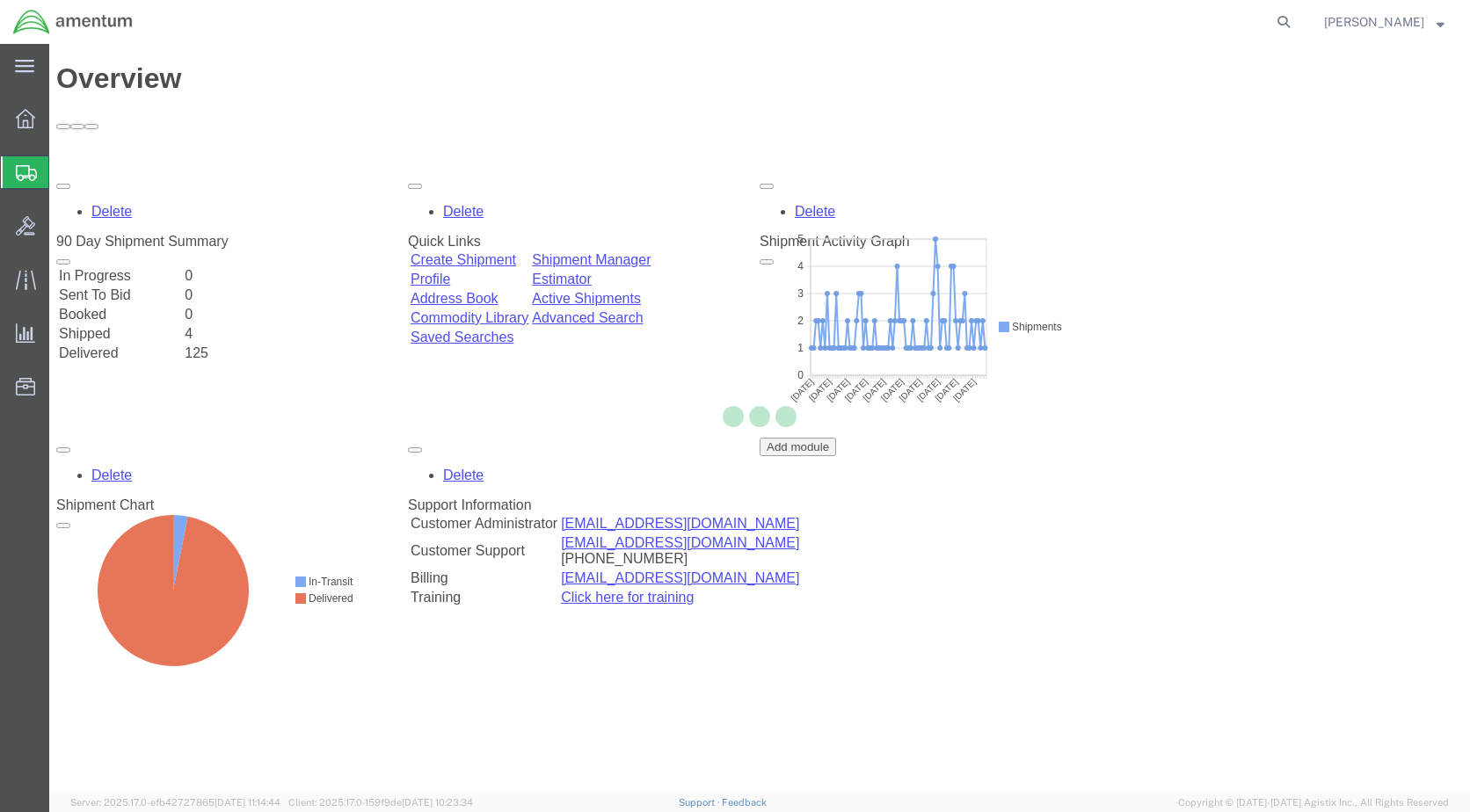
click at [17, 22] on img at bounding box center [72, 22] width 121 height 26
